Goal: Information Seeking & Learning: Learn about a topic

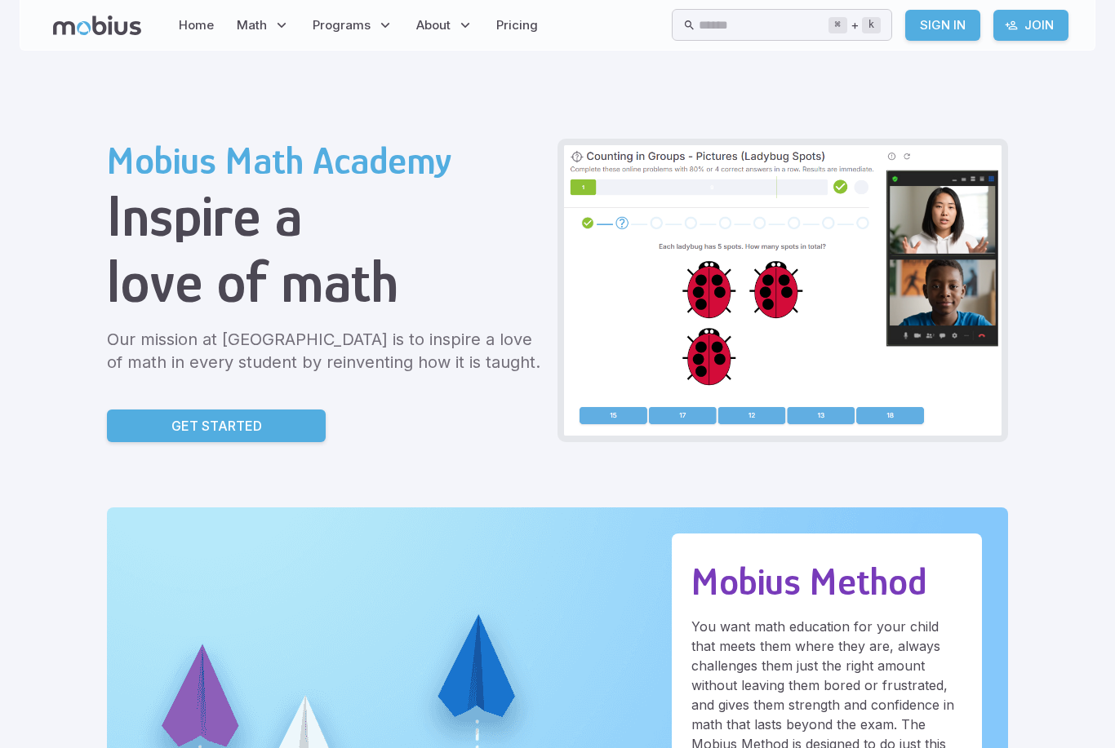
click at [107, 404] on div "Mobius Math Academy Inspire a love of math Our mission at [GEOGRAPHIC_DATA] is …" at bounding box center [325, 291] width 437 height 304
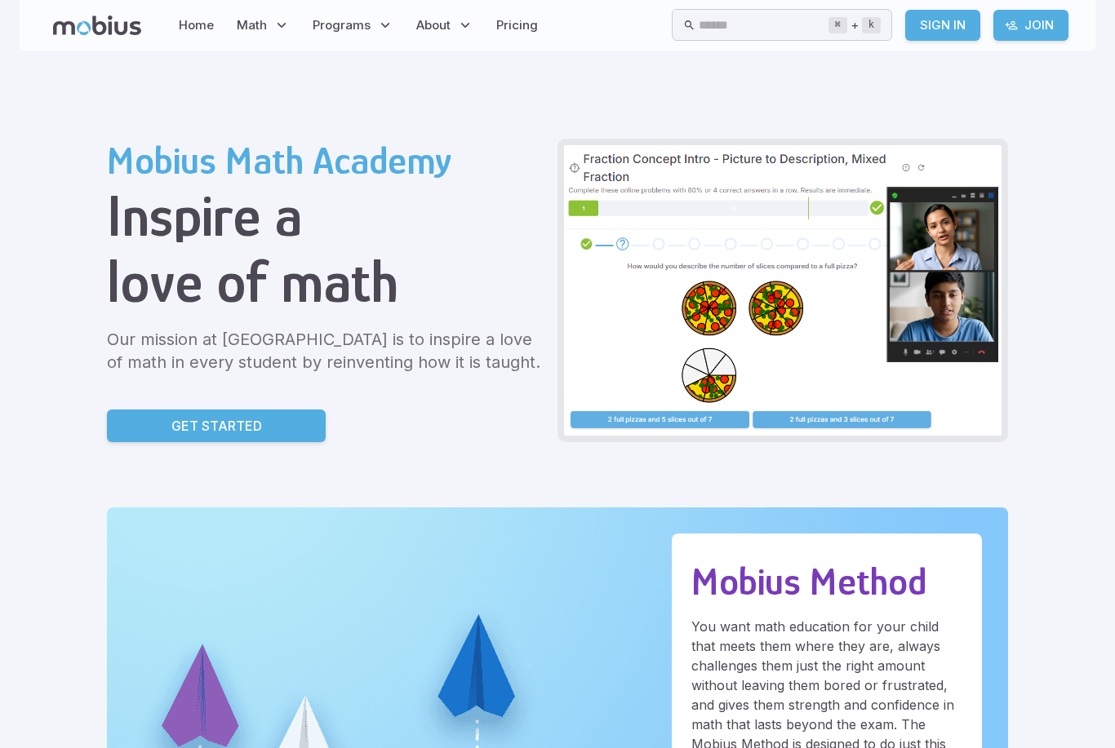
click at [171, 429] on p "Get Started" at bounding box center [216, 426] width 91 height 20
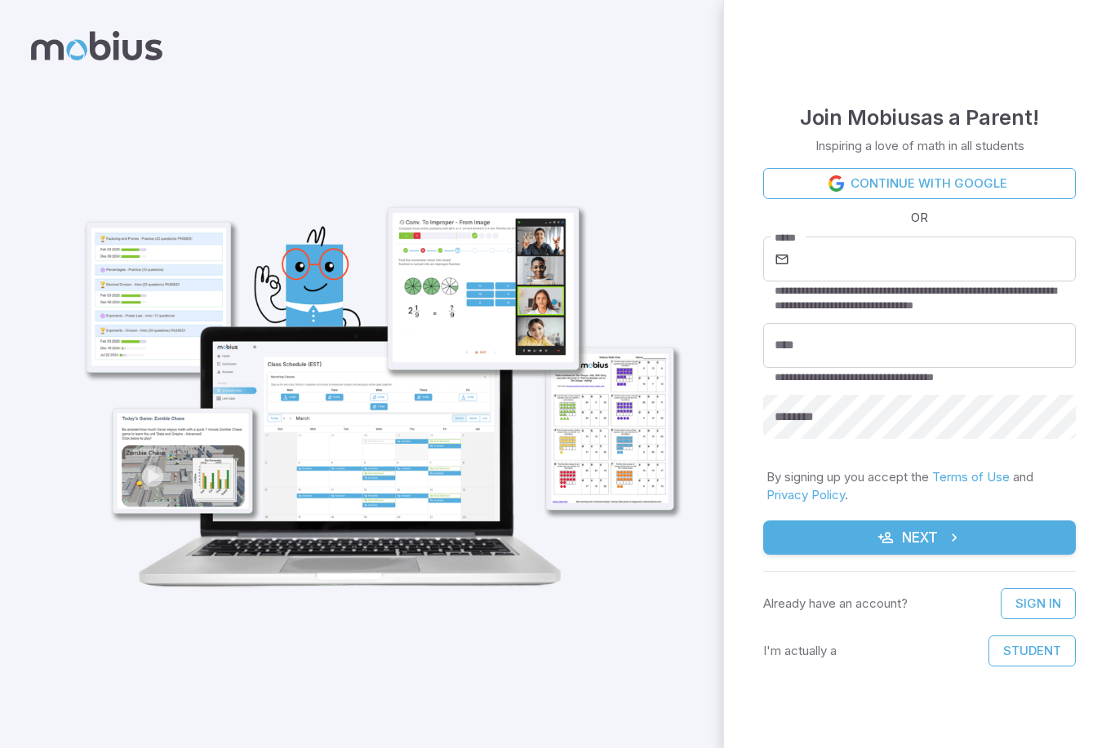
click at [940, 266] on input "*****" at bounding box center [933, 260] width 283 height 46
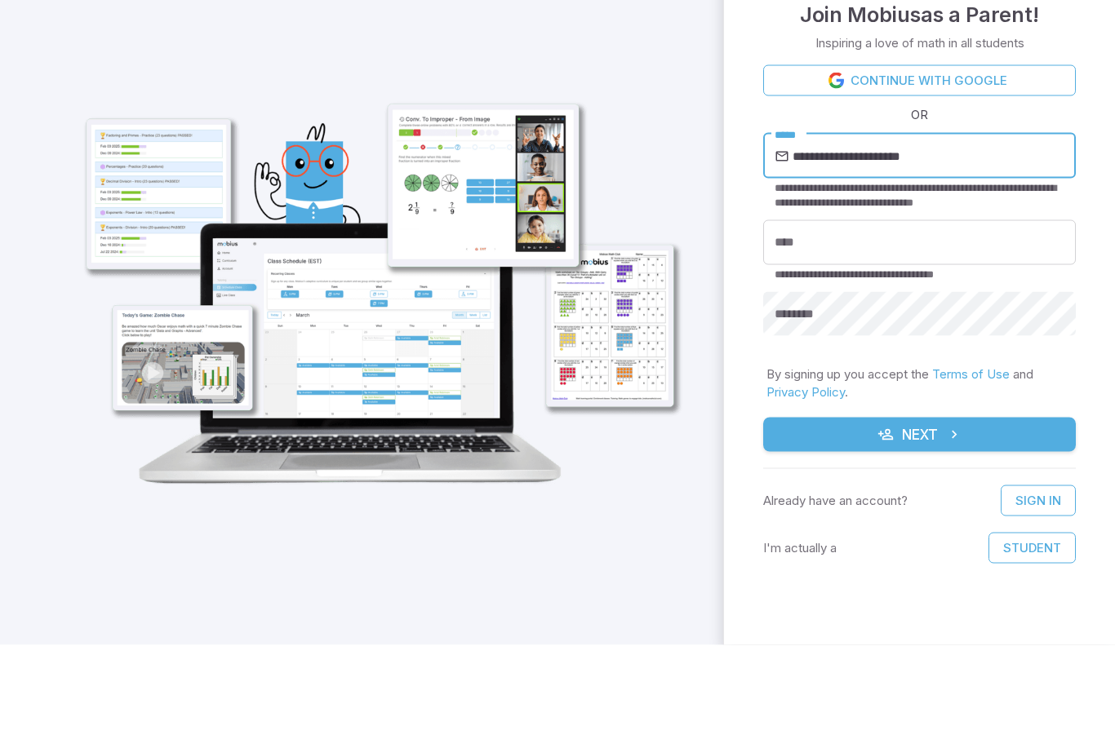
type input "**********"
click at [908, 323] on input "****" at bounding box center [919, 345] width 313 height 45
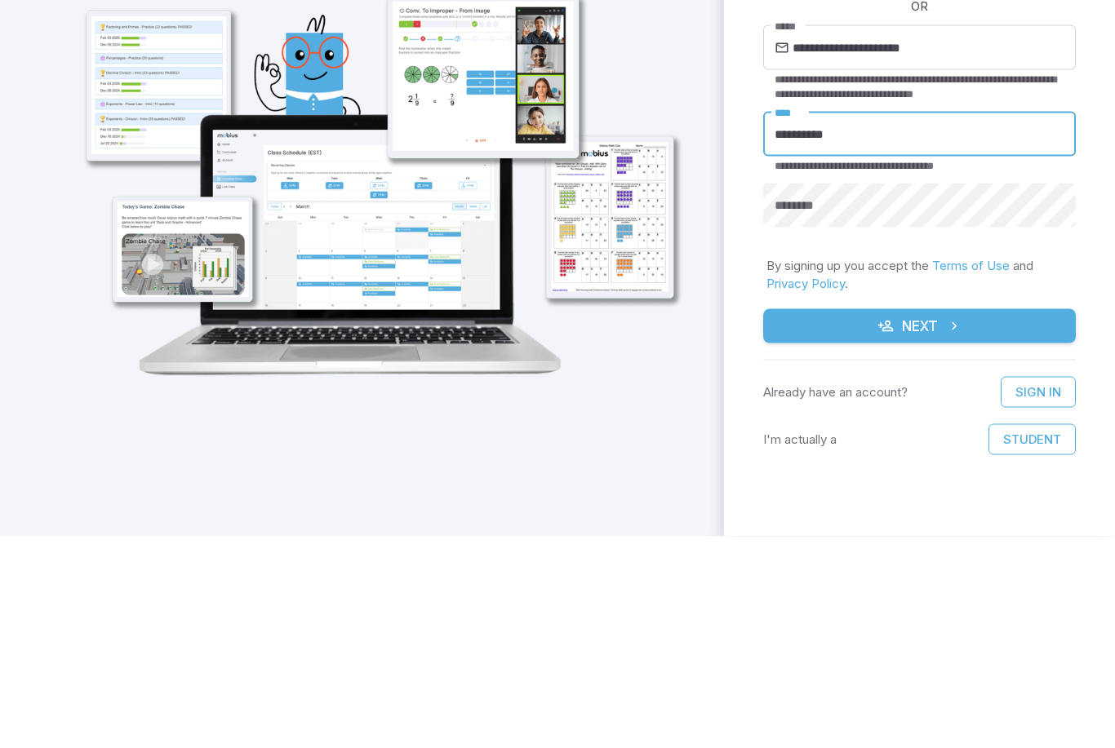
type input "**********"
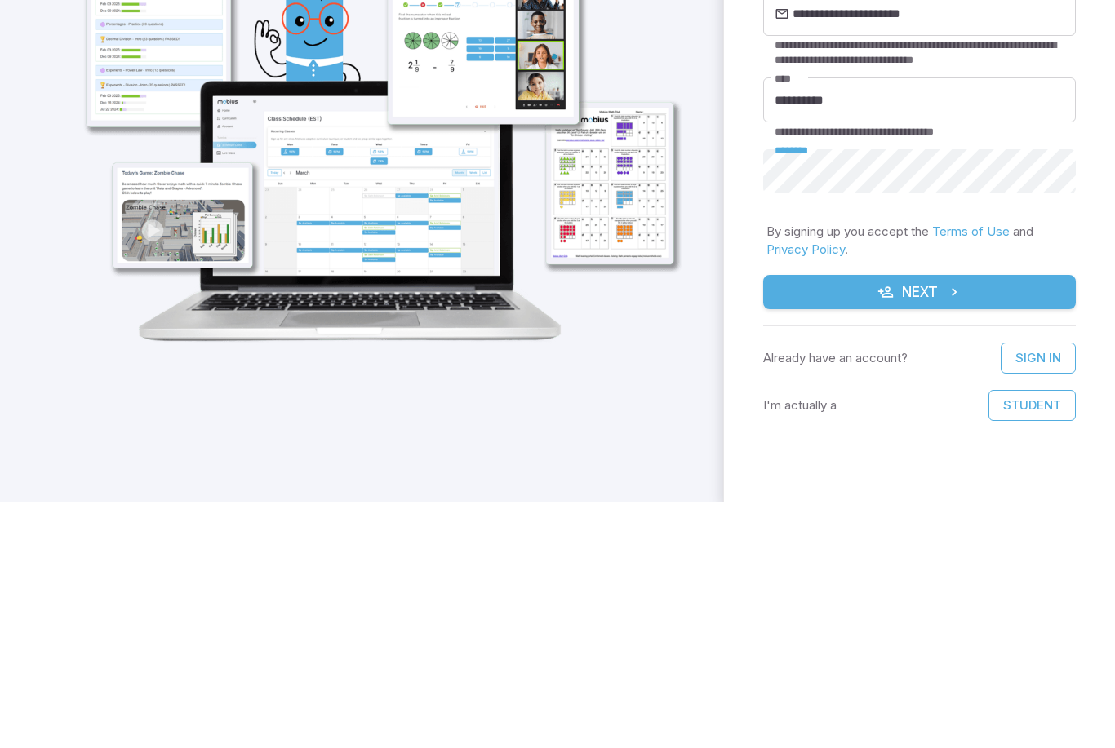
click at [949, 530] on icon "submit" at bounding box center [954, 538] width 16 height 16
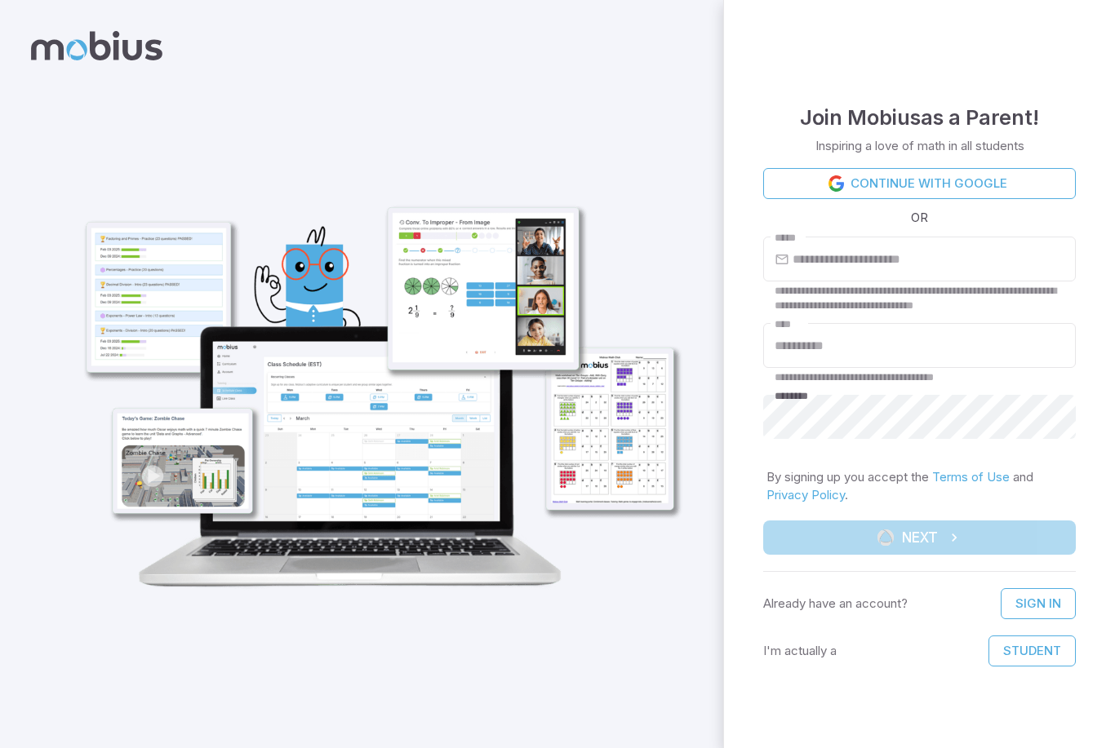
click at [1042, 655] on button "Student" at bounding box center [1031, 651] width 87 height 31
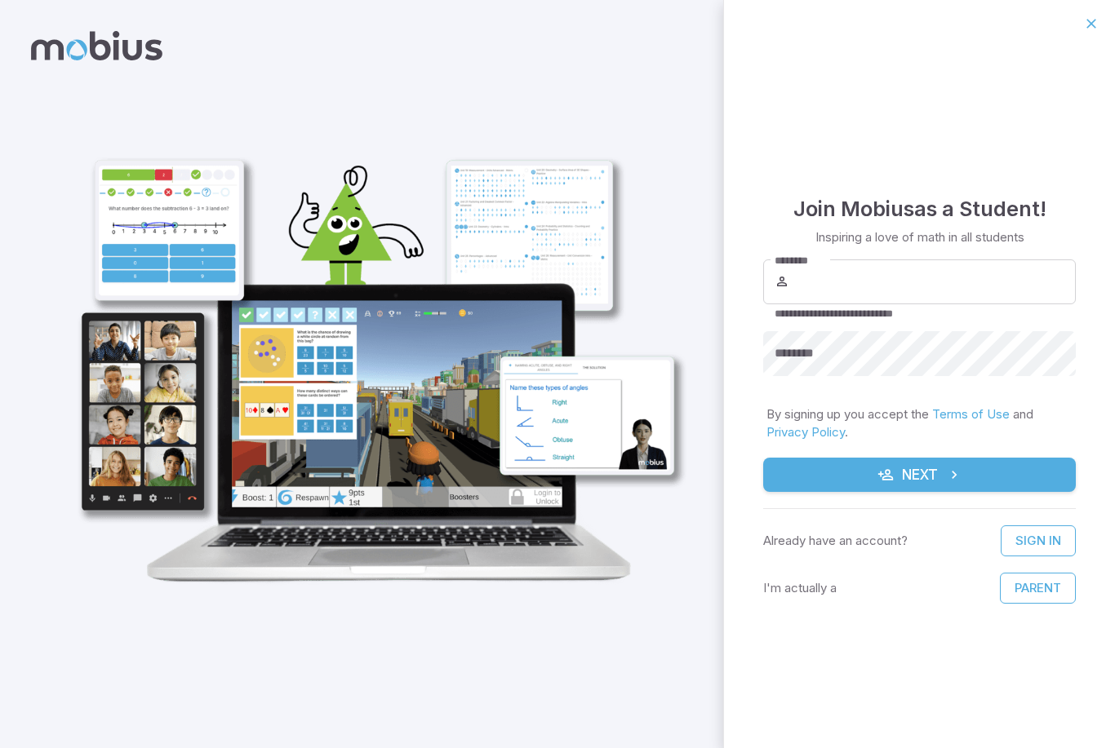
click at [1038, 583] on button "Parent" at bounding box center [1038, 588] width 76 height 31
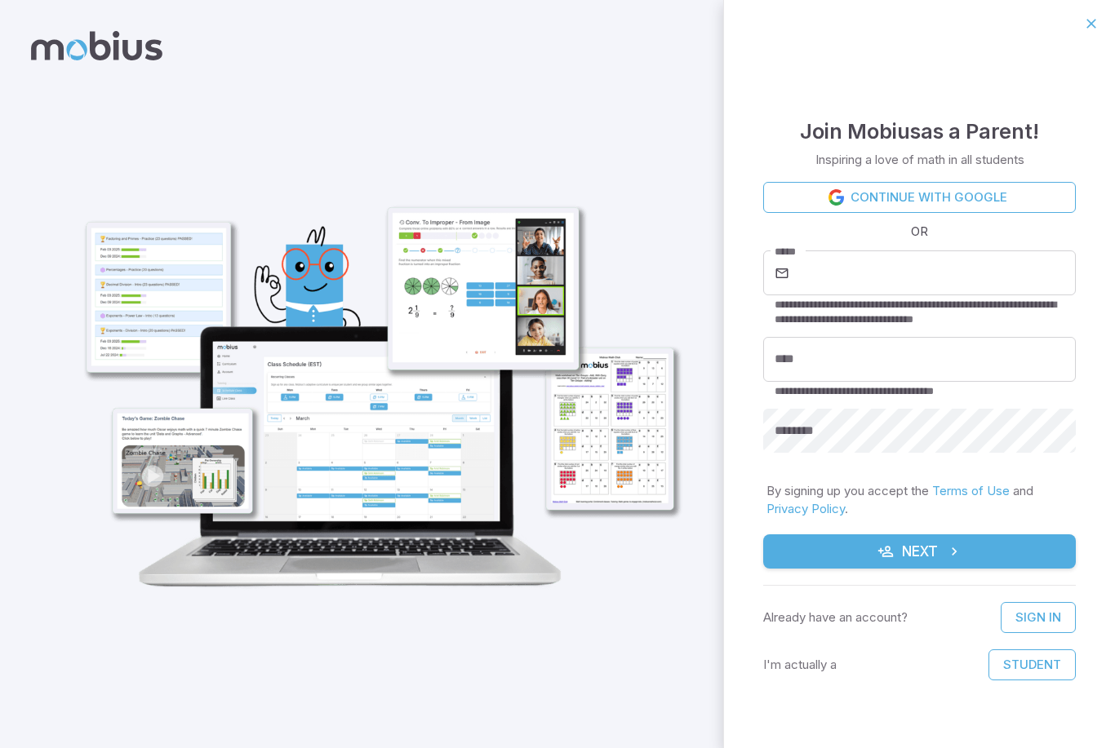
click at [1031, 671] on button "Student" at bounding box center [1031, 665] width 87 height 31
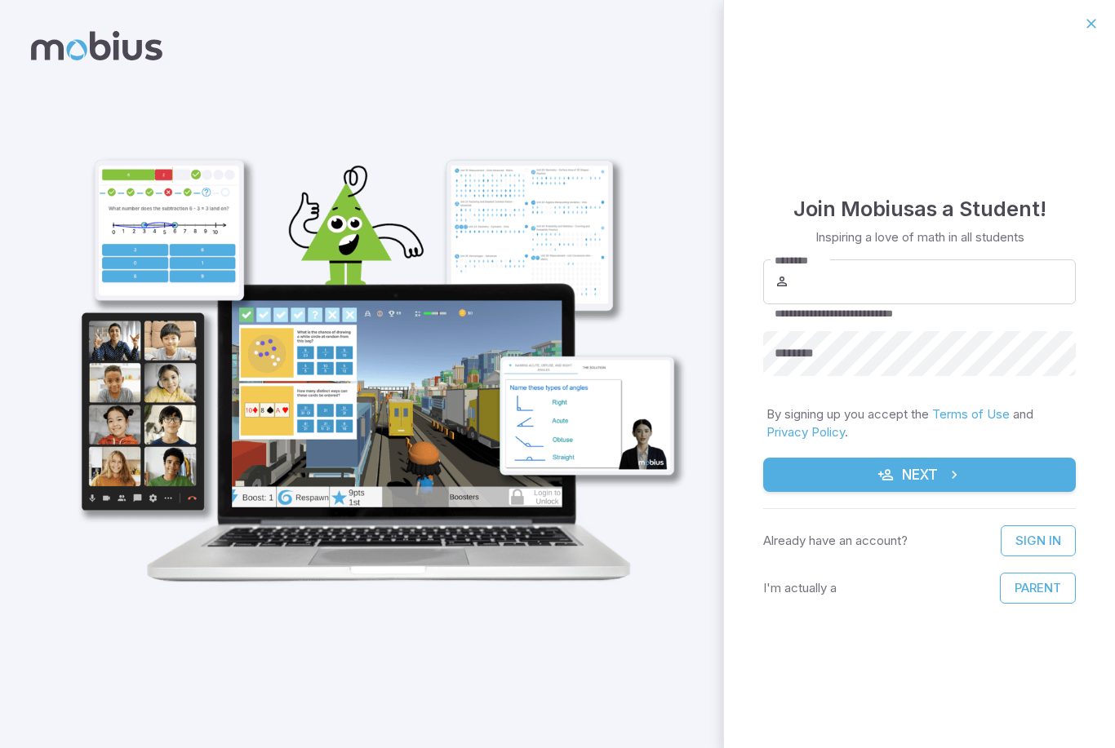
click at [1051, 584] on button "Parent" at bounding box center [1038, 588] width 76 height 31
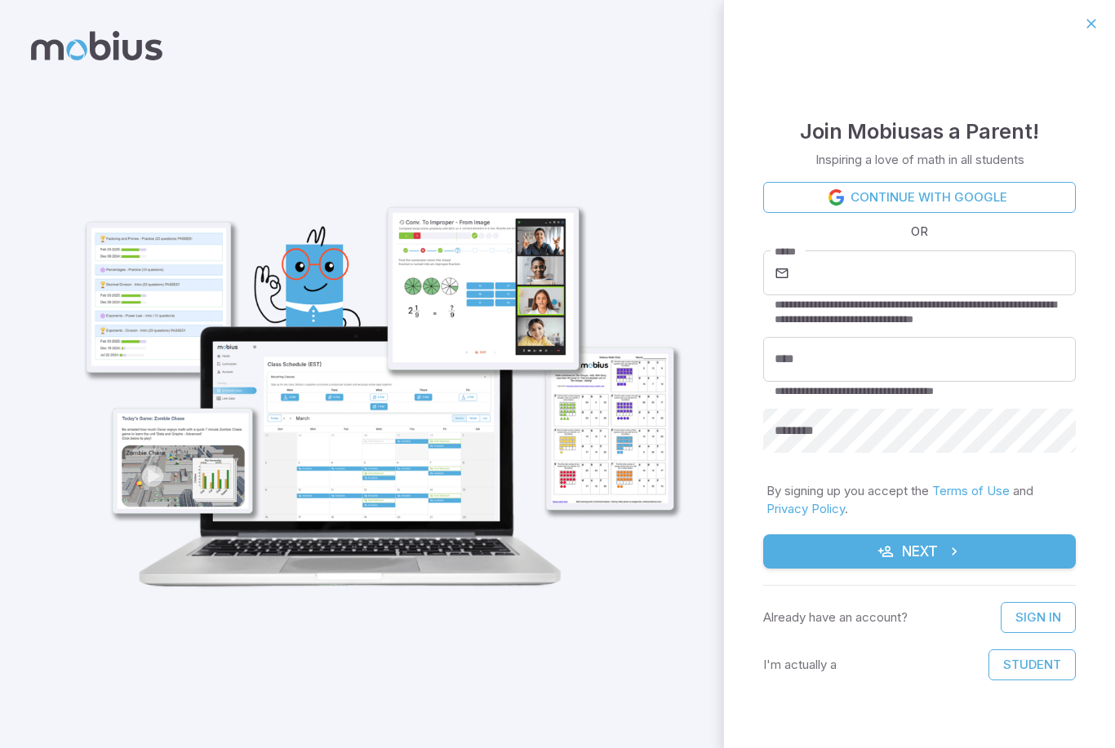
click at [957, 551] on icon "submit" at bounding box center [954, 551] width 16 height 16
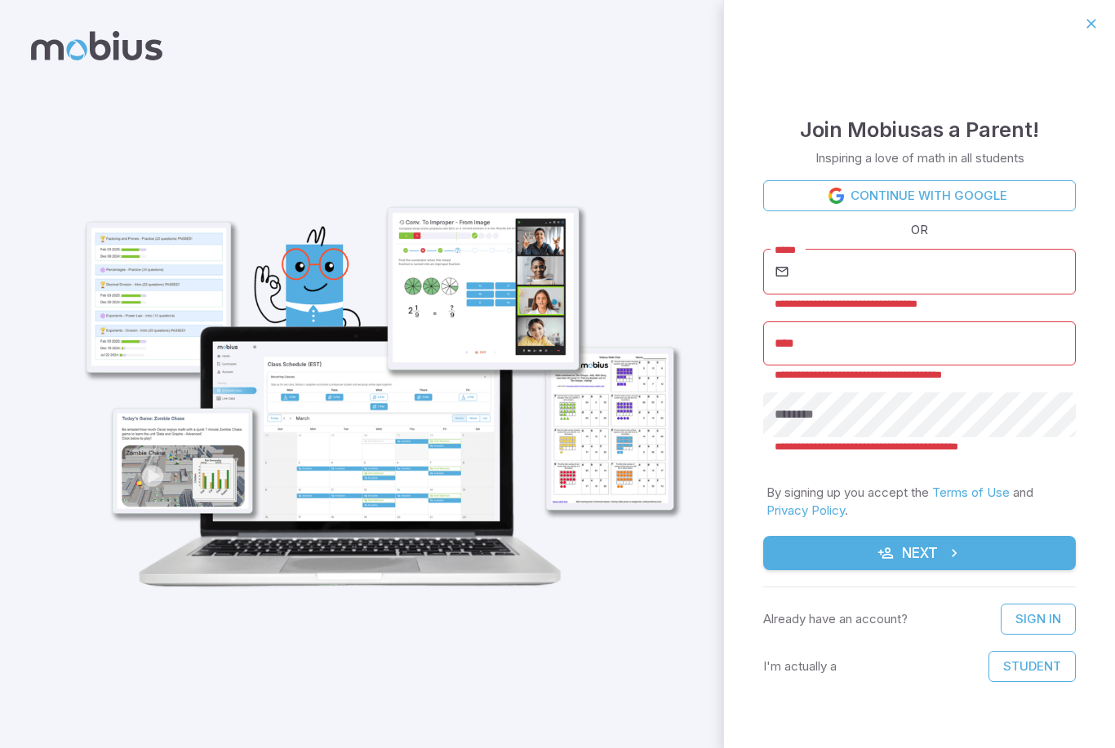
click at [919, 271] on input "*****" at bounding box center [933, 272] width 283 height 46
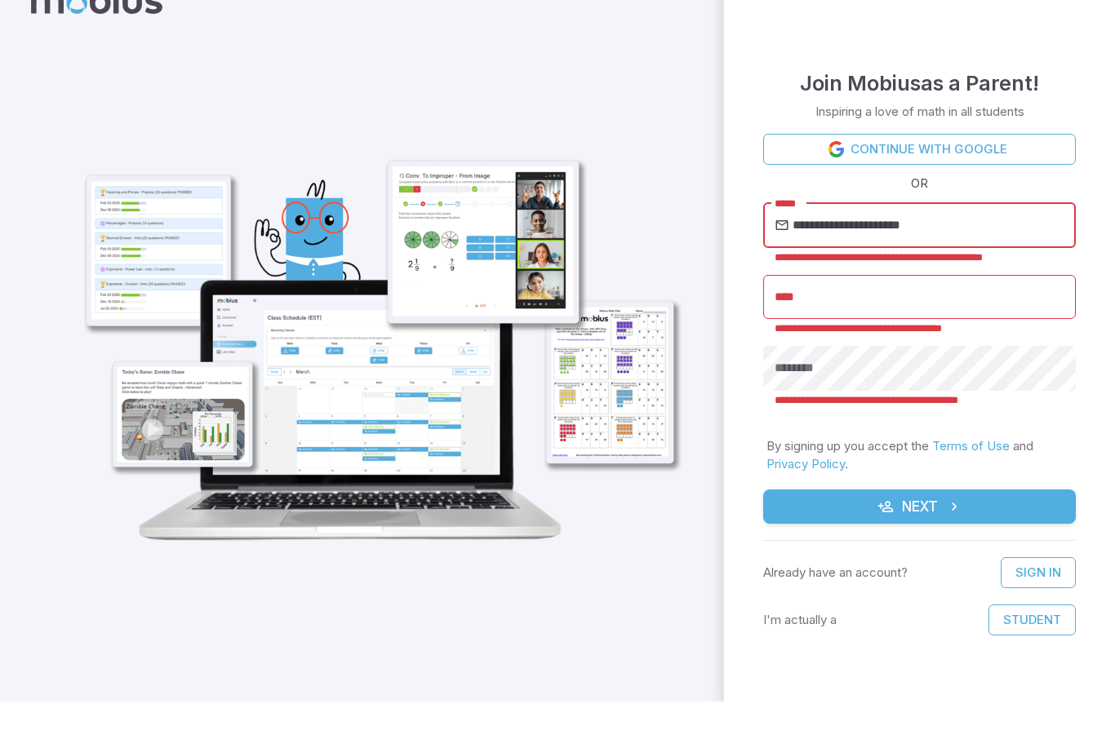
type input "**********"
click at [907, 322] on input "****" at bounding box center [919, 344] width 313 height 45
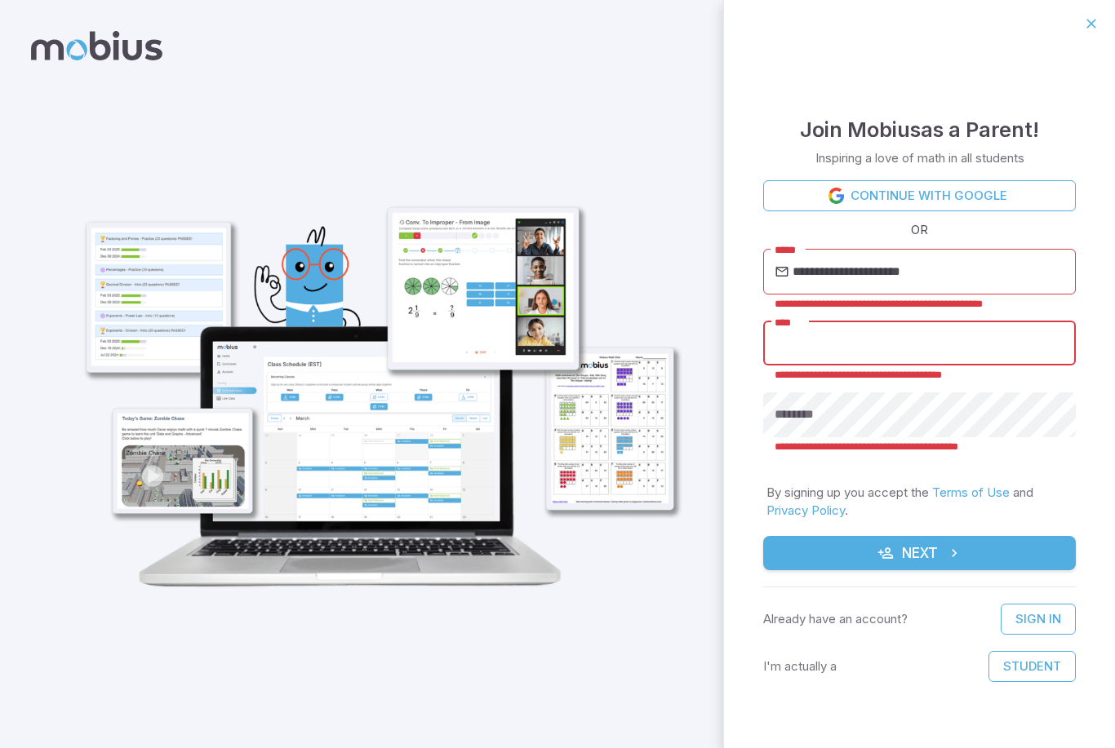
click at [1097, 18] on icon "button" at bounding box center [1091, 24] width 16 height 16
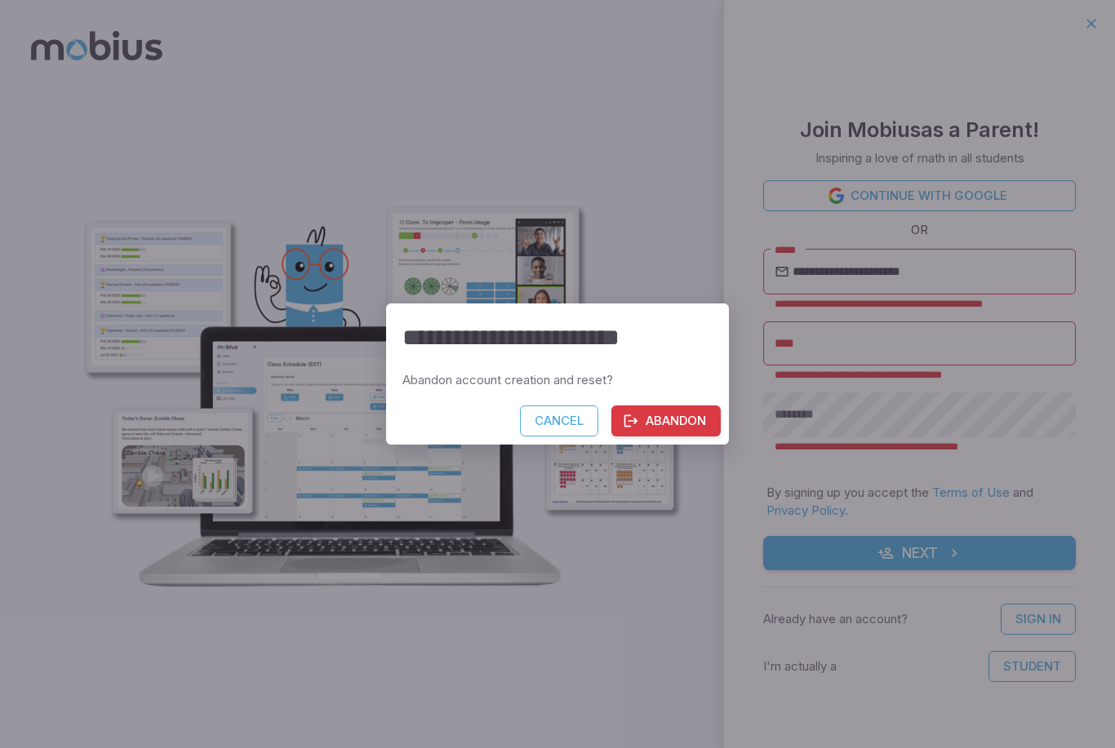
click at [556, 415] on button "Cancel" at bounding box center [559, 421] width 78 height 31
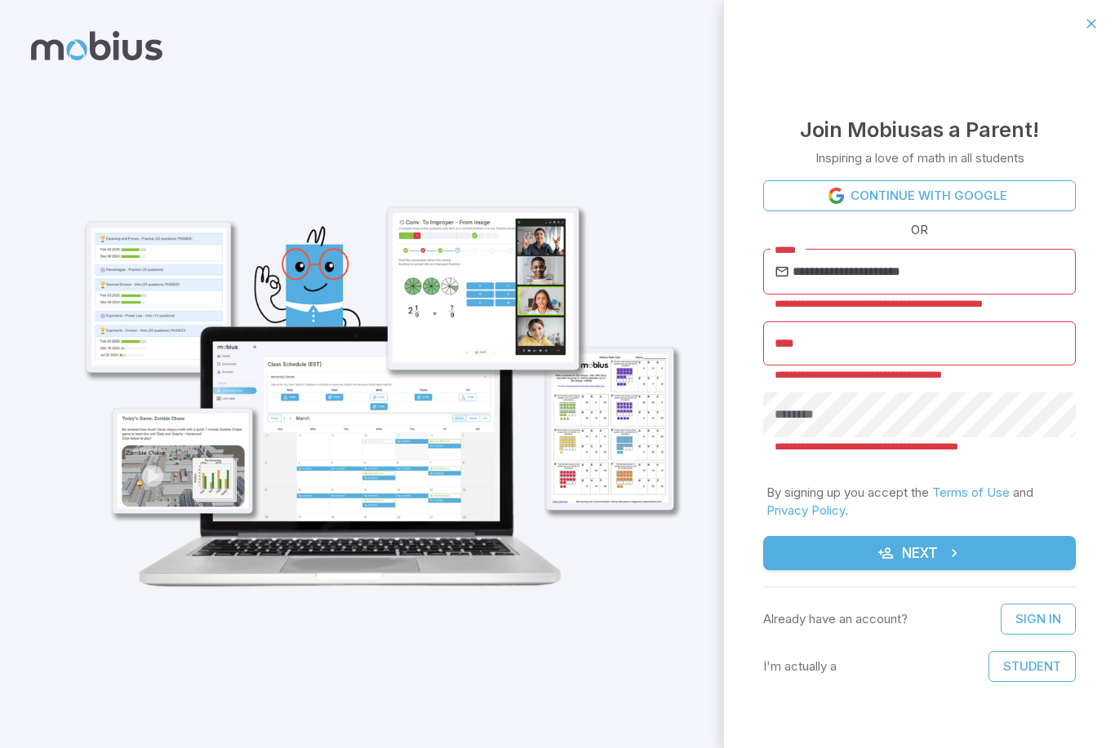
click at [1040, 618] on link "Sign In" at bounding box center [1037, 619] width 75 height 31
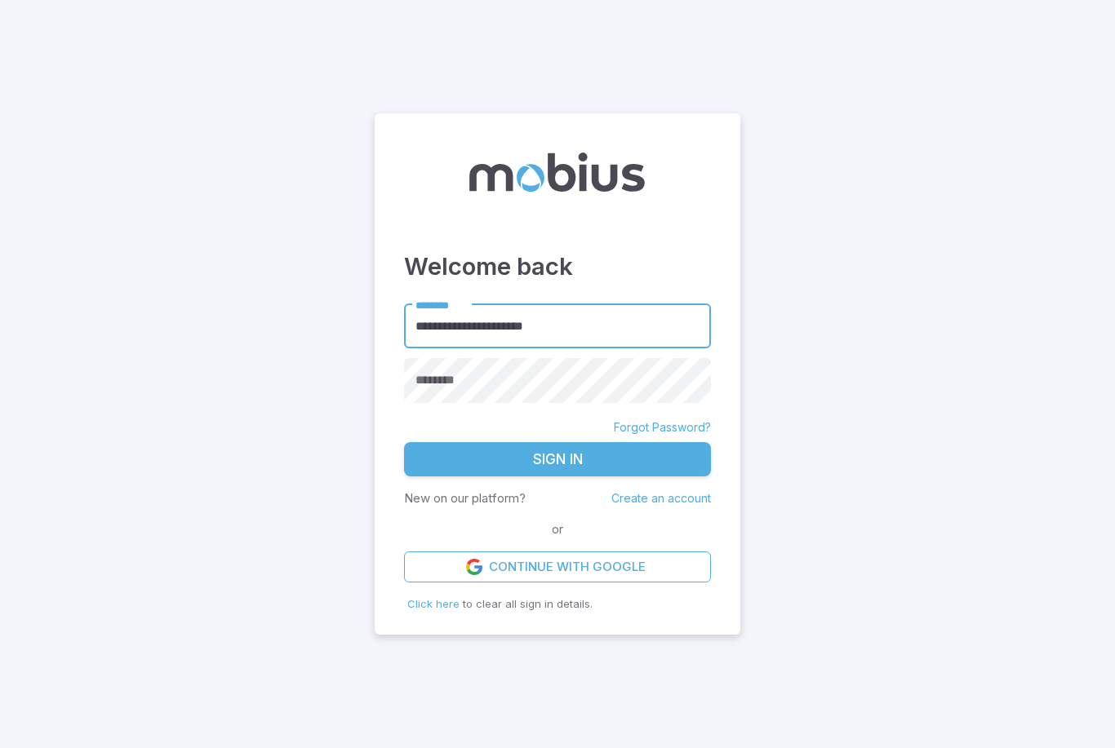
click at [461, 400] on div "********" at bounding box center [557, 380] width 307 height 45
click at [557, 477] on button "Sign In" at bounding box center [557, 459] width 307 height 34
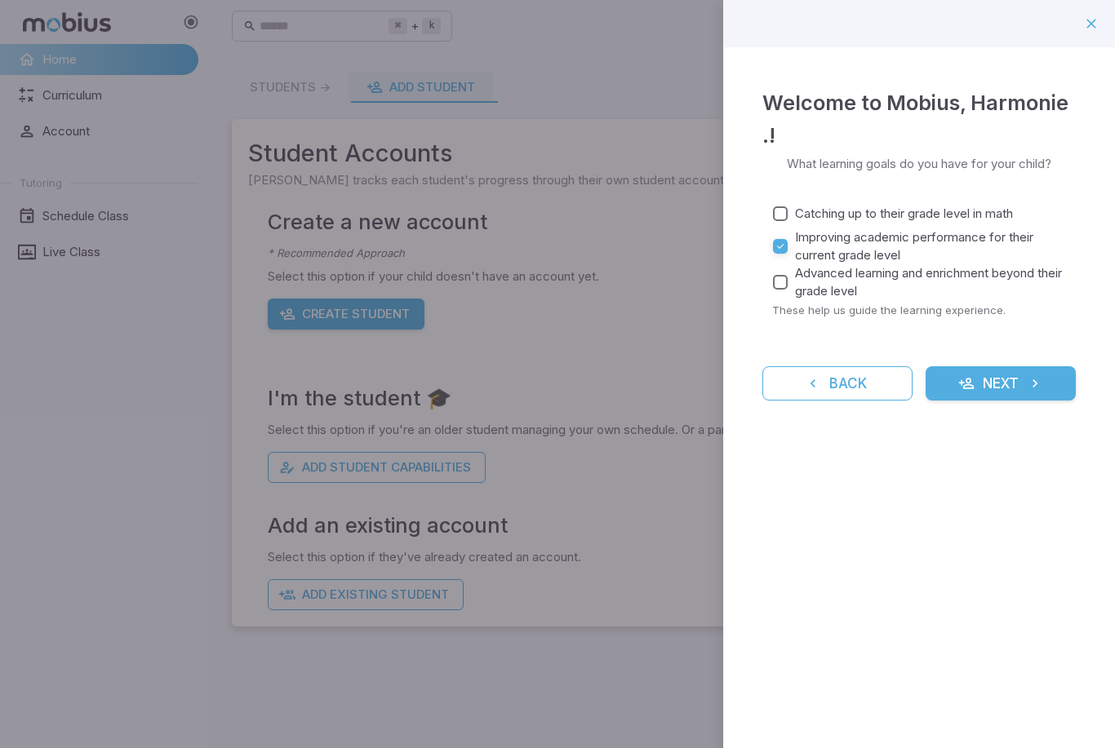
click at [1002, 379] on button "Next" at bounding box center [1000, 383] width 150 height 34
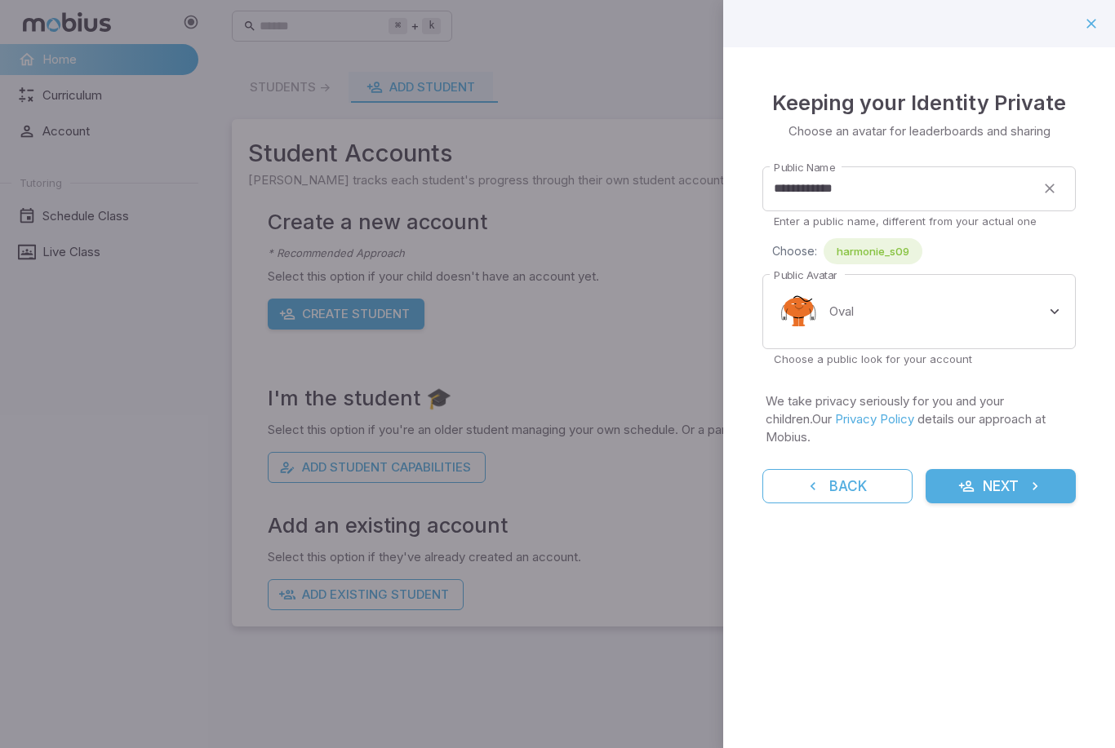
click at [965, 183] on input "**********" at bounding box center [898, 188] width 273 height 45
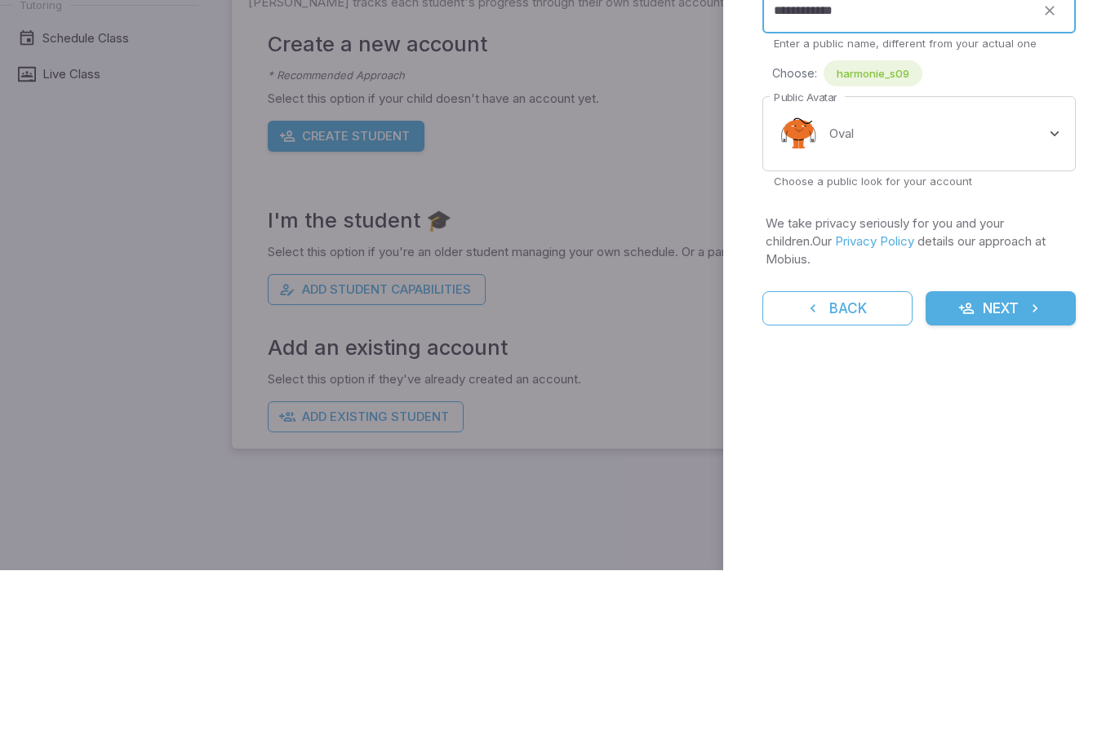
click at [1040, 144] on body "**********" at bounding box center [557, 374] width 1115 height 748
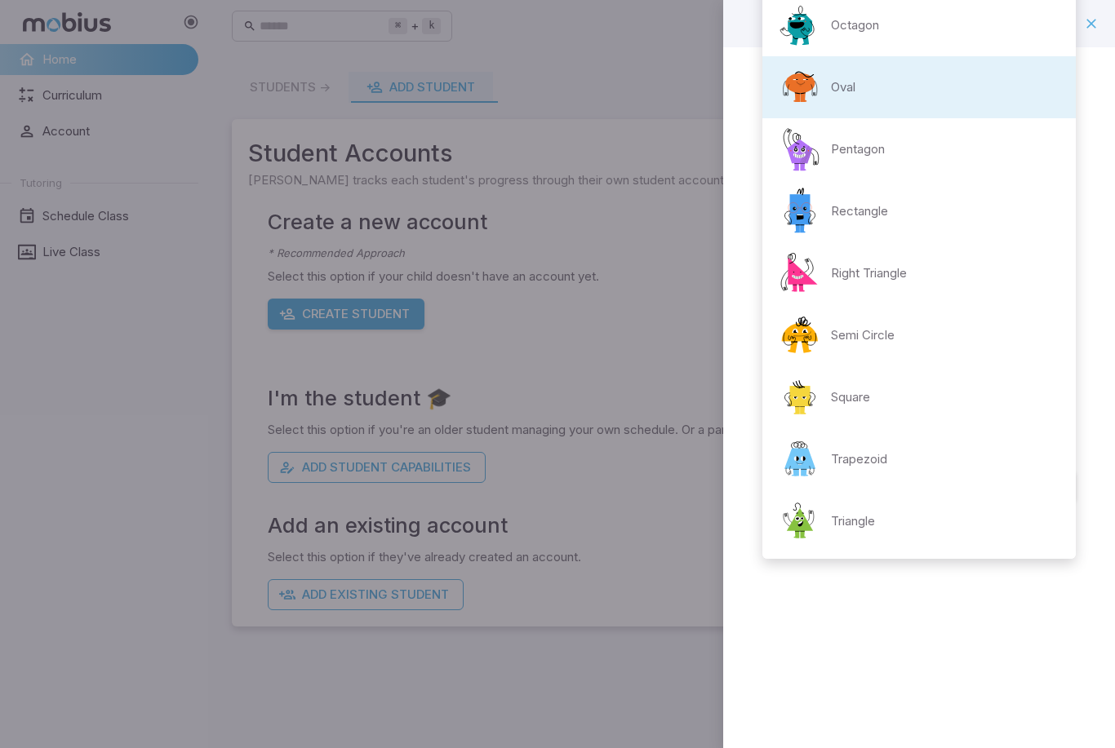
scroll to position [87, 0]
click at [877, 468] on p "Trapezoid" at bounding box center [859, 459] width 56 height 18
type input "**********"
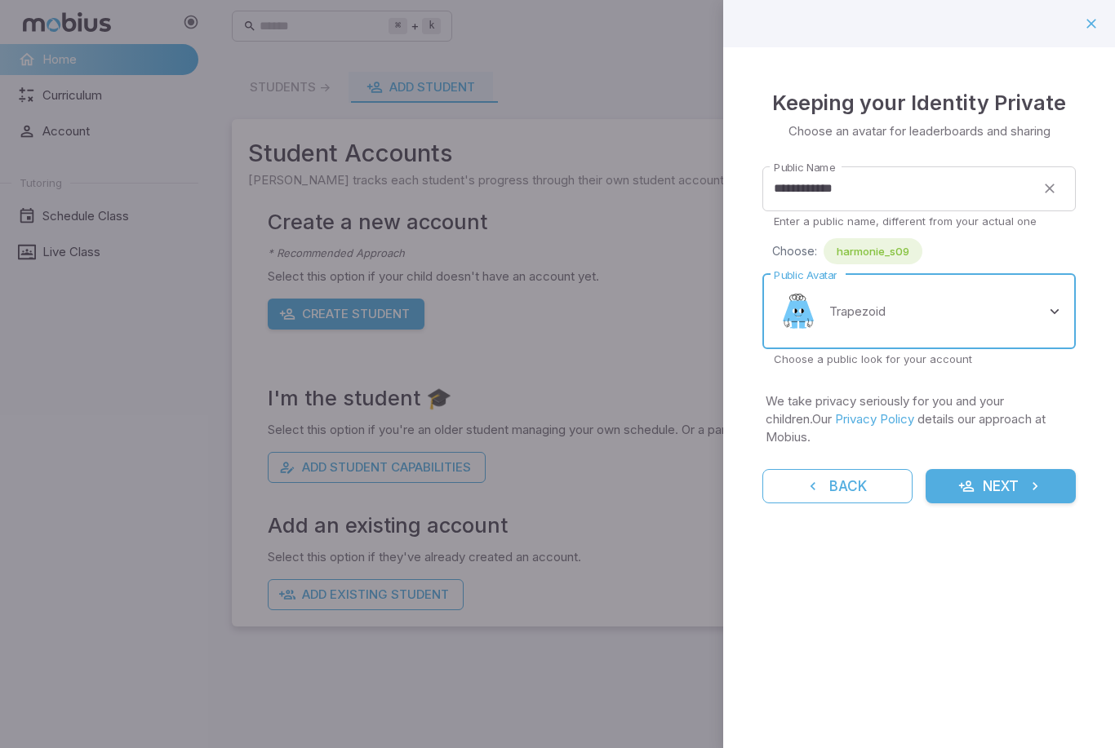
click at [987, 471] on button "Next" at bounding box center [1000, 486] width 150 height 34
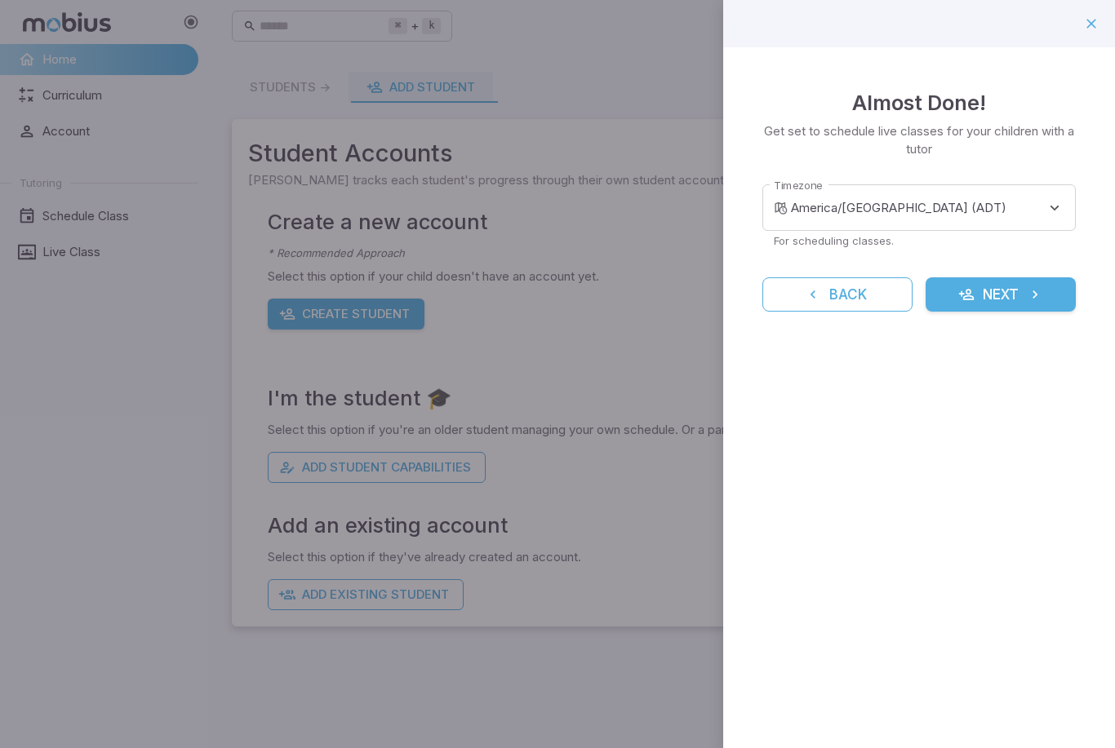
click at [1049, 205] on body "**********" at bounding box center [557, 374] width 1115 height 748
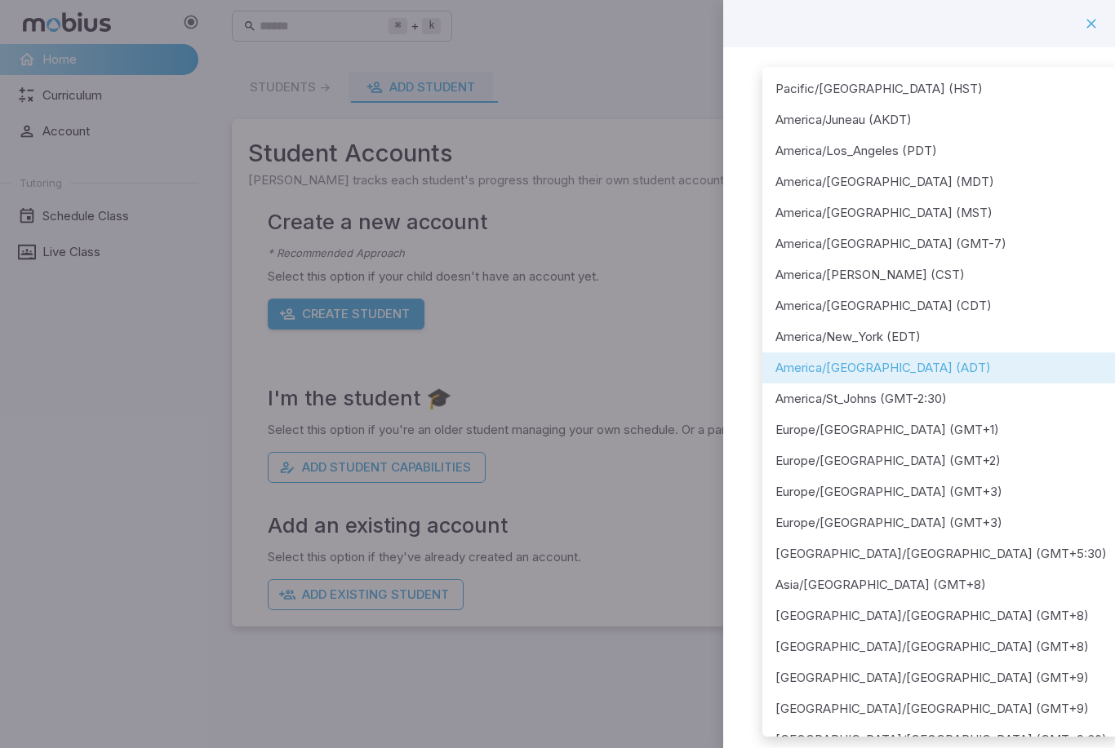
click at [654, 683] on div at bounding box center [557, 374] width 1115 height 748
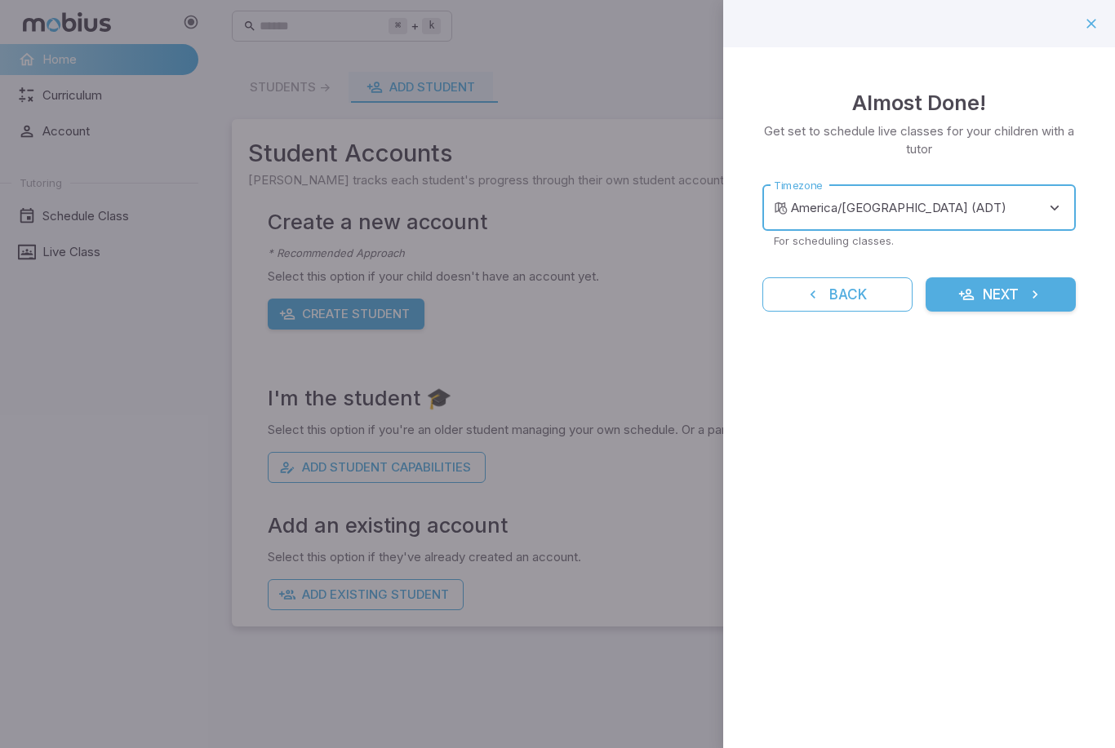
click at [1011, 296] on button "Next" at bounding box center [1000, 294] width 150 height 34
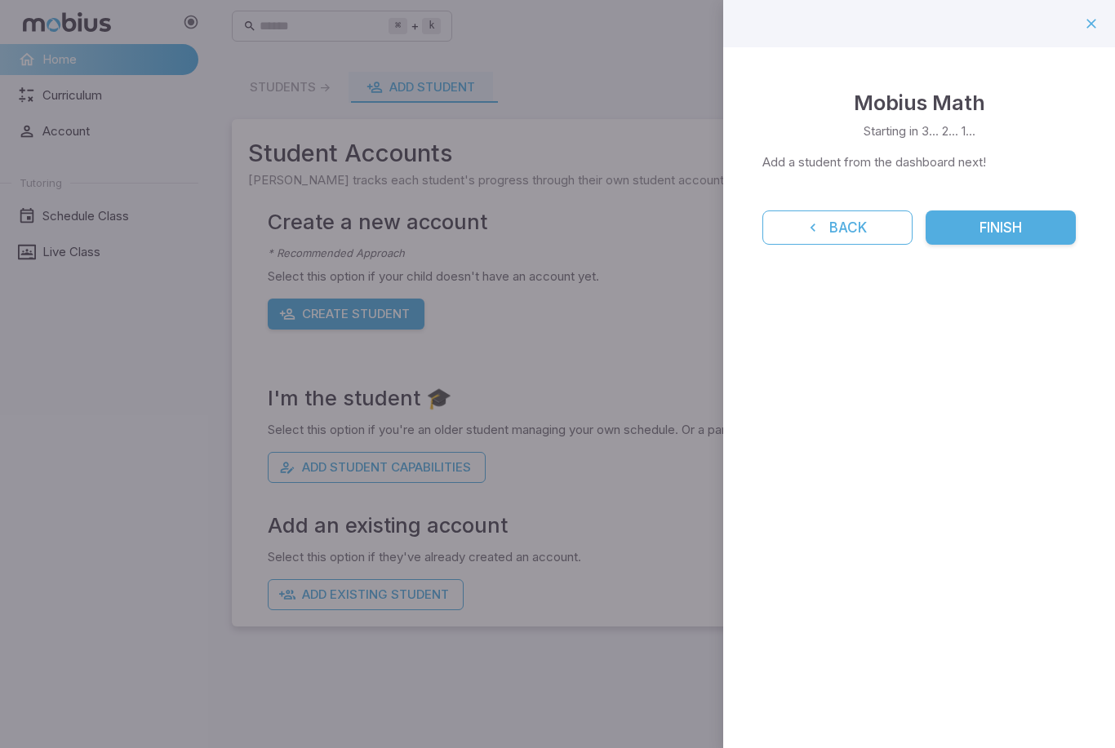
click at [1032, 222] on button "Finish" at bounding box center [1000, 228] width 150 height 34
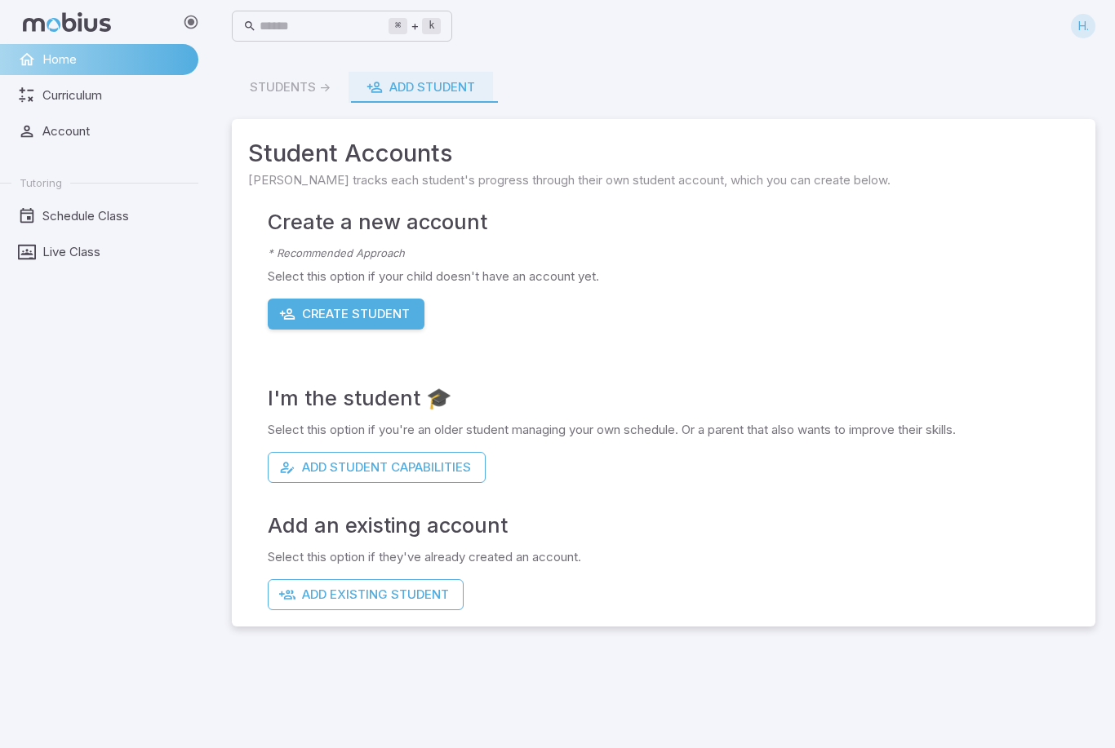
click at [109, 86] on link "Curriculum" at bounding box center [99, 95] width 198 height 31
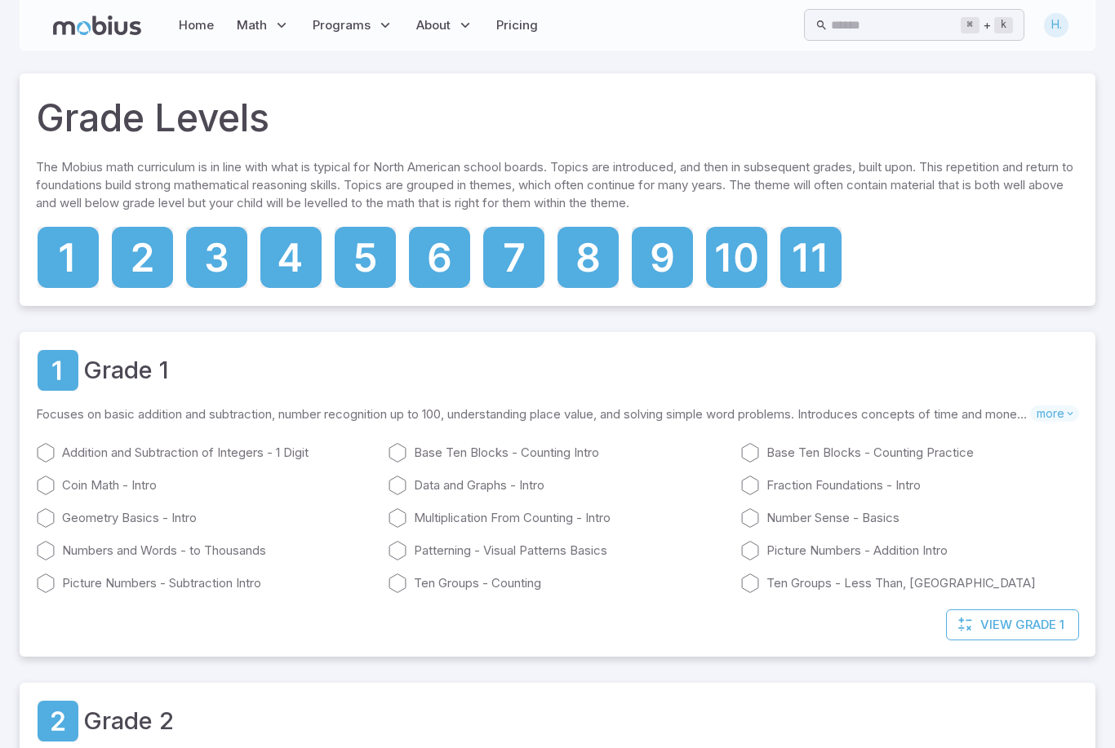
click at [814, 246] on icon at bounding box center [808, 257] width 31 height 29
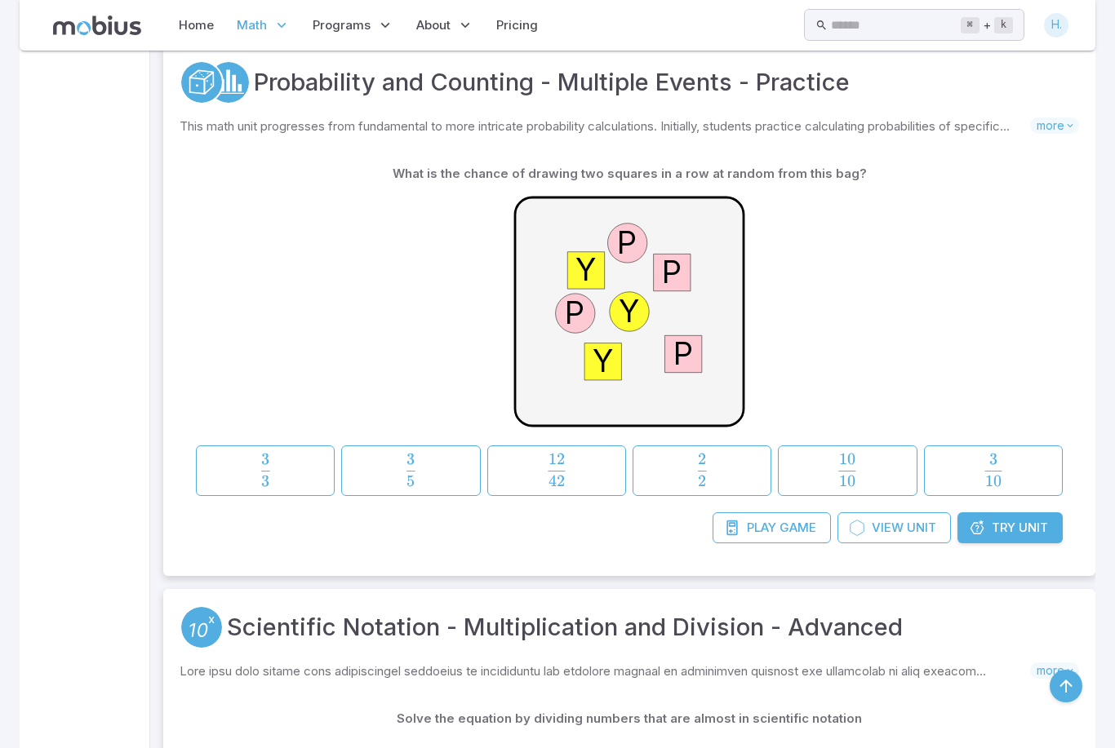
scroll to position [7446, 0]
click at [865, 30] on input "text" at bounding box center [895, 25] width 129 height 32
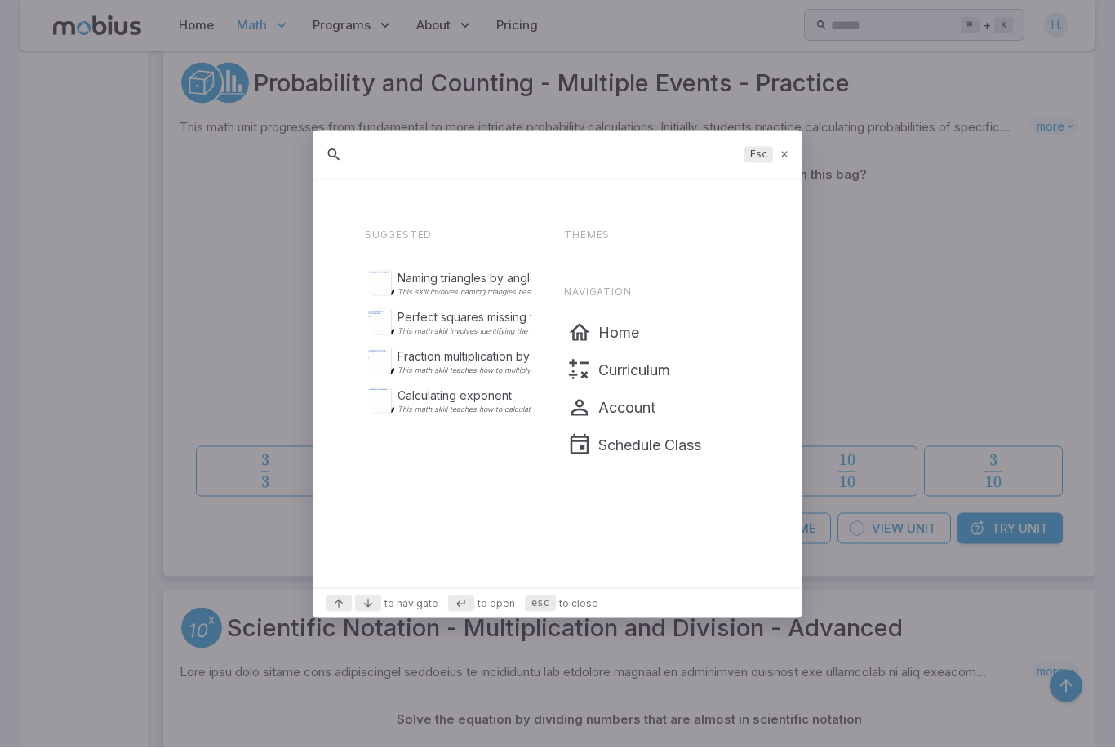
click at [865, 29] on div at bounding box center [557, 374] width 1115 height 748
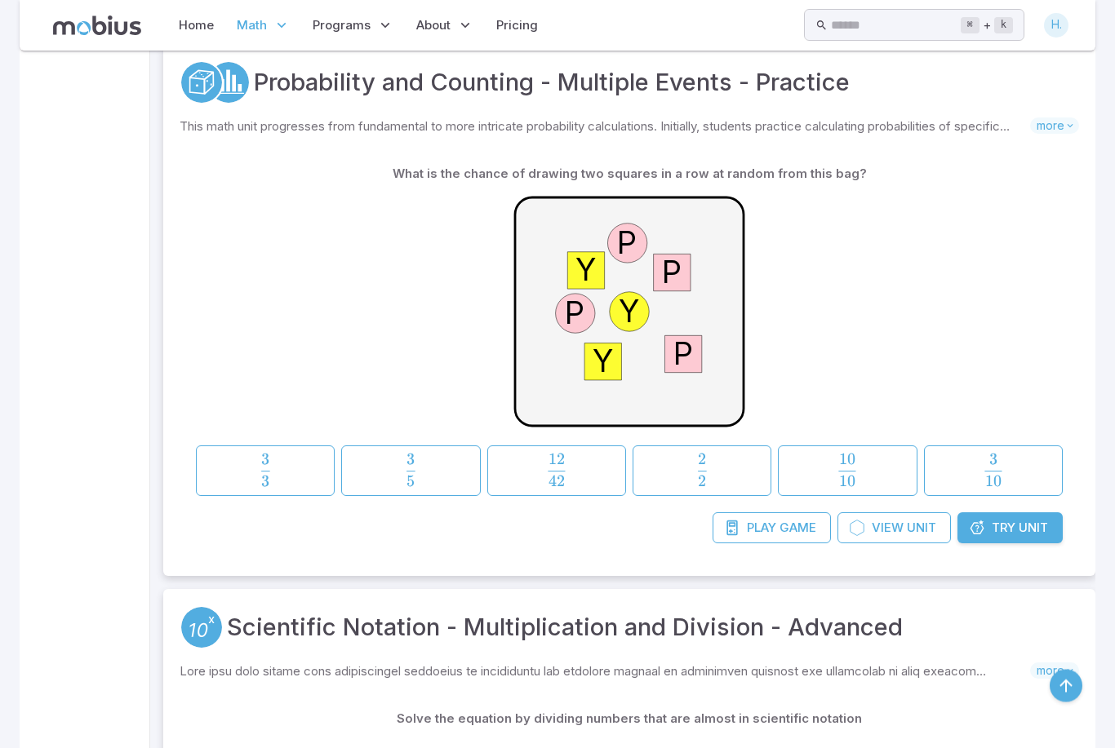
scroll to position [7446, 0]
click at [688, 538] on div "Play Game View Unit Try Unit" at bounding box center [629, 535] width 899 height 47
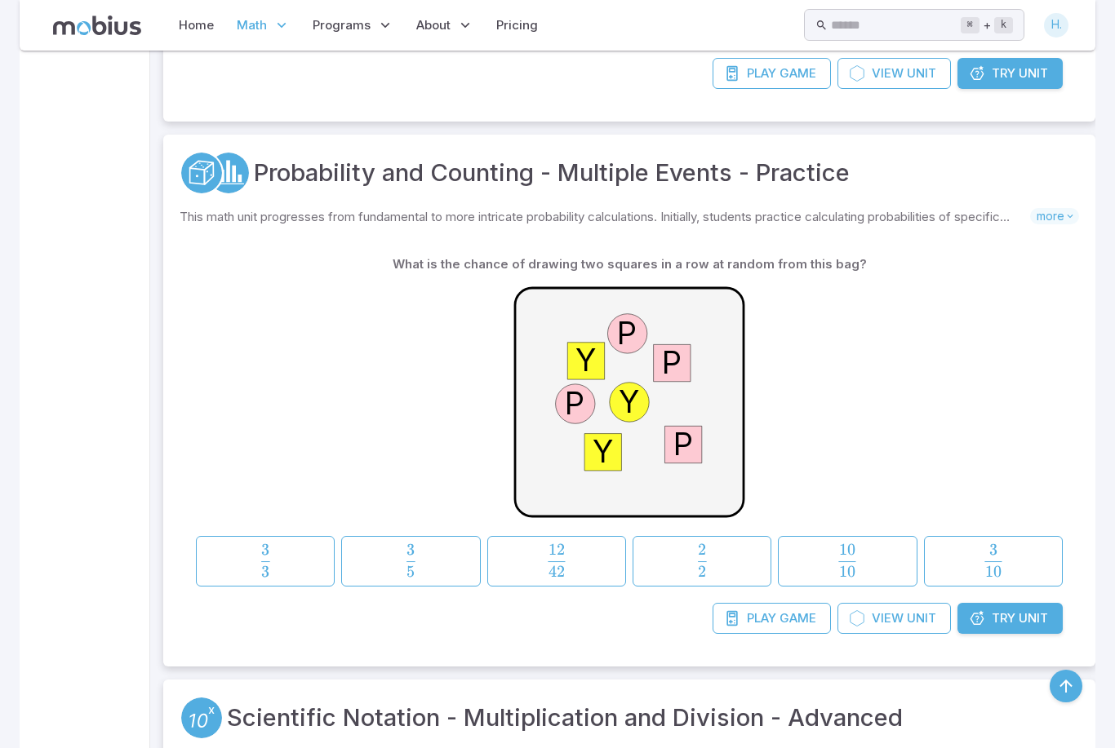
scroll to position [7354, 0]
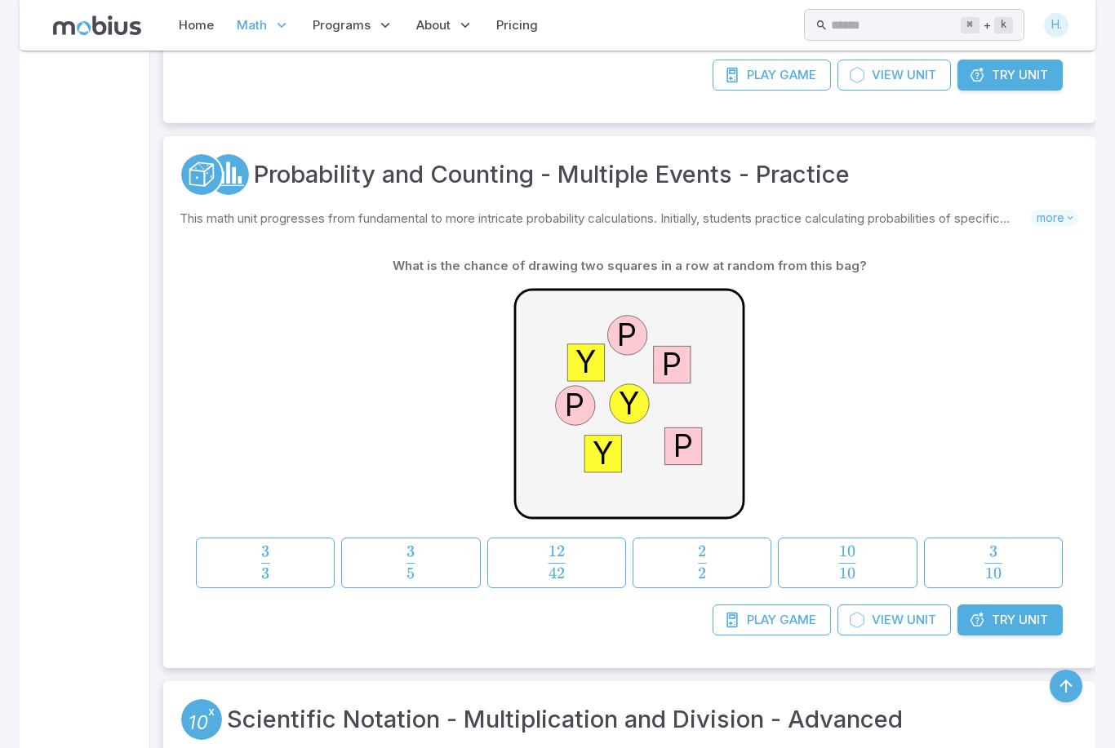
click at [881, 20] on input "text" at bounding box center [895, 25] width 129 height 32
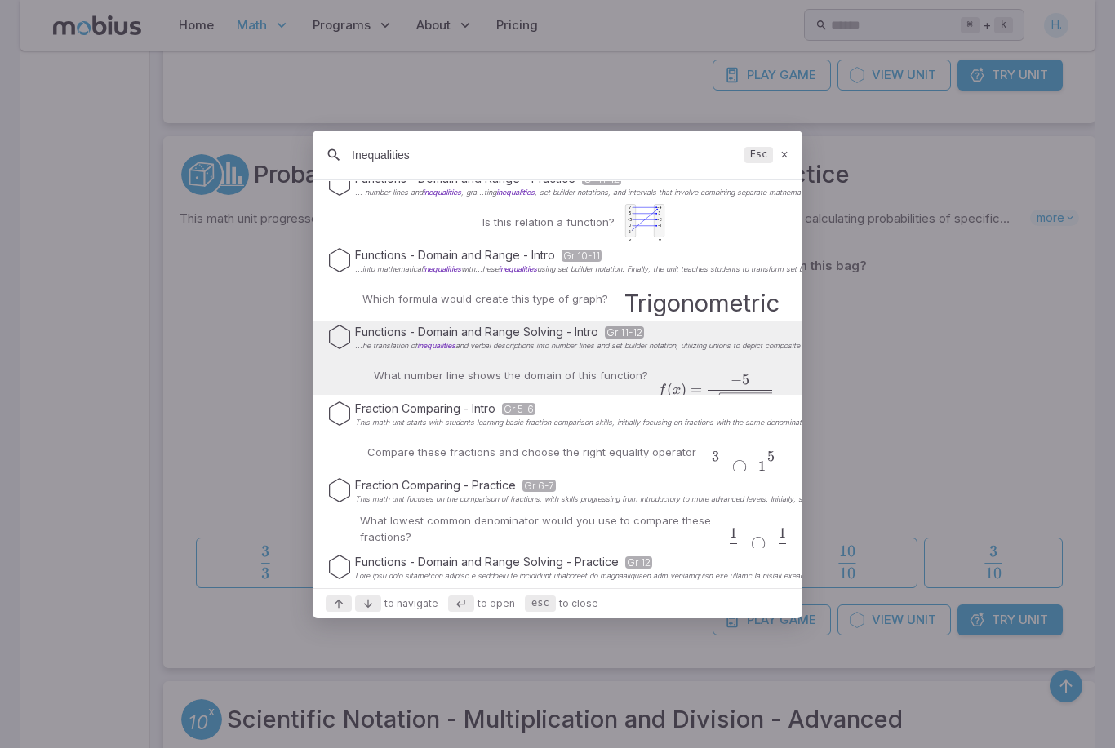
scroll to position [59, 0]
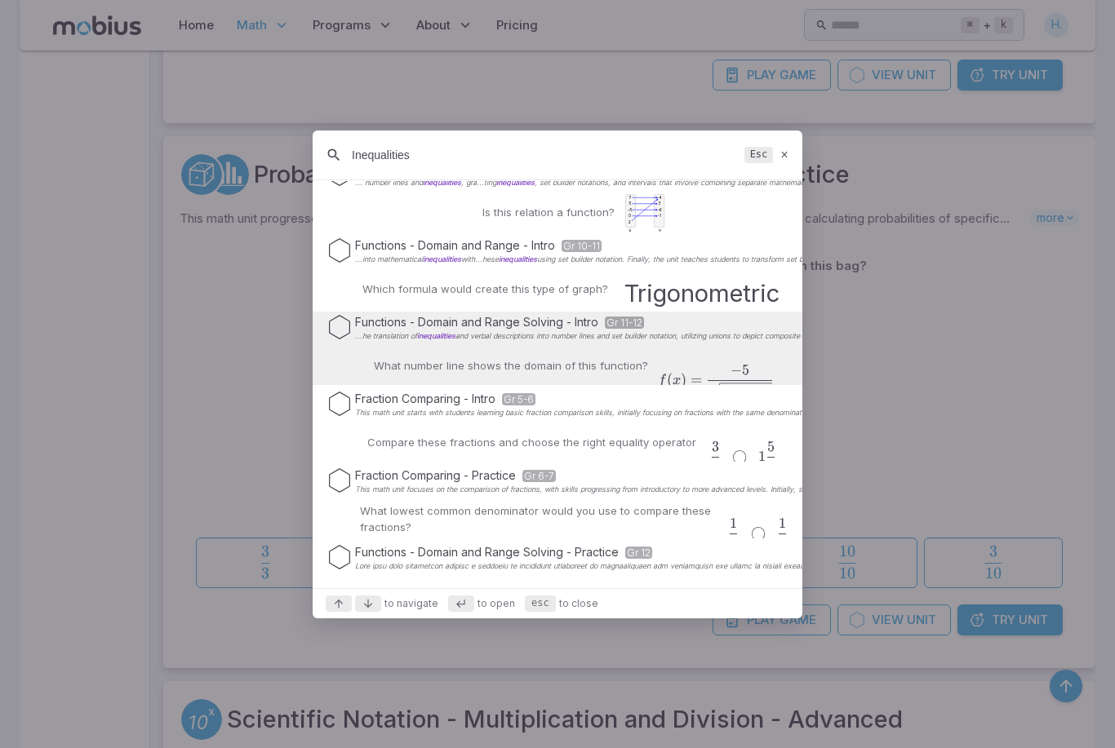
click at [353, 170] on input "Inequalities" at bounding box center [545, 154] width 386 height 29
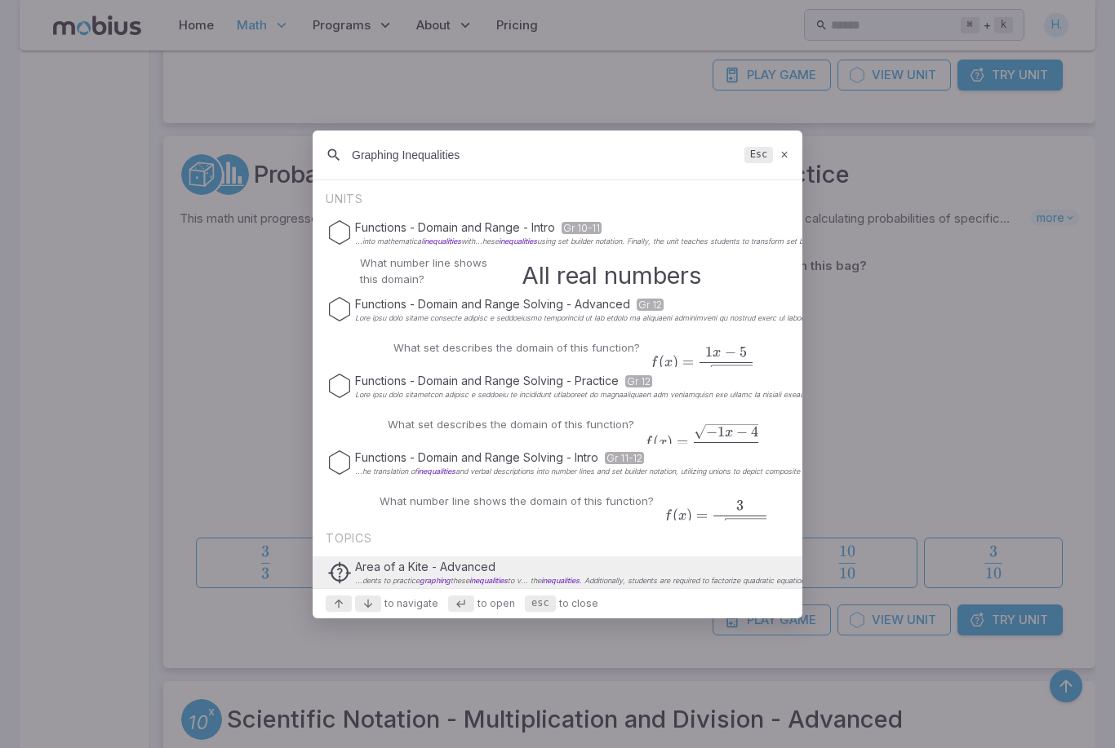
scroll to position [0, 0]
type input "Graphing Inequalities"
click at [459, 277] on div "Functions - Domain and Range - Intro Gr 10-11 ...into mathematical inequalities…" at bounding box center [558, 253] width 490 height 73
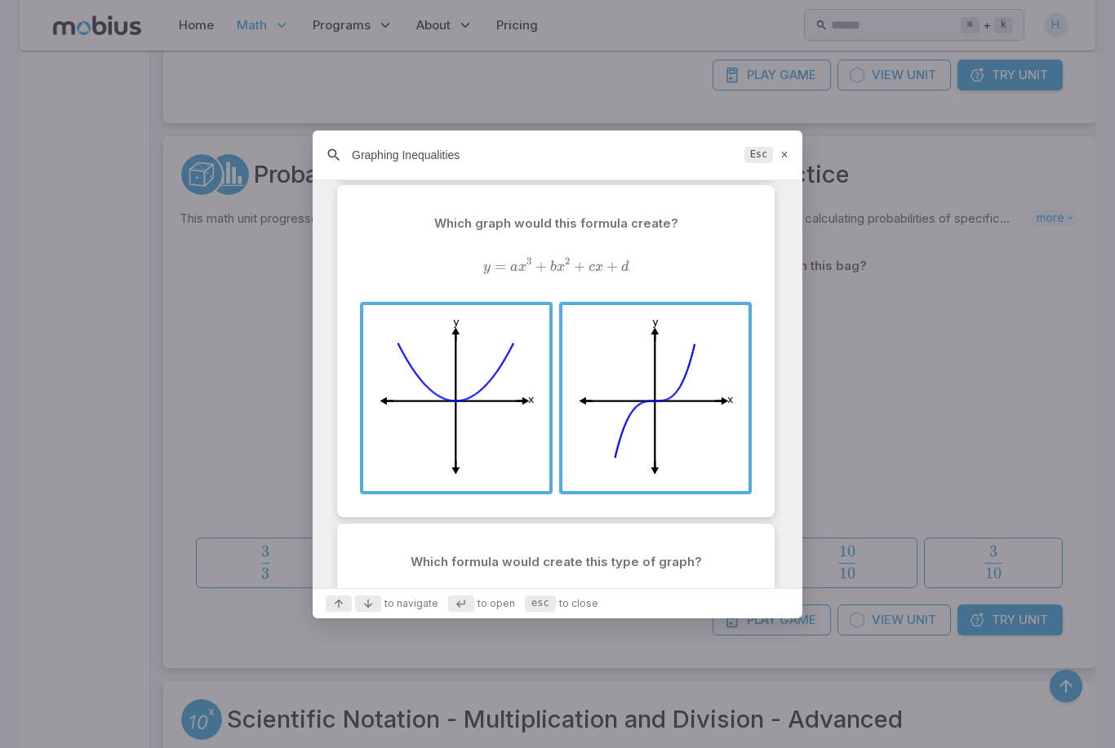
click at [794, 172] on div "Graphing Inequalities Esc" at bounding box center [558, 156] width 490 height 50
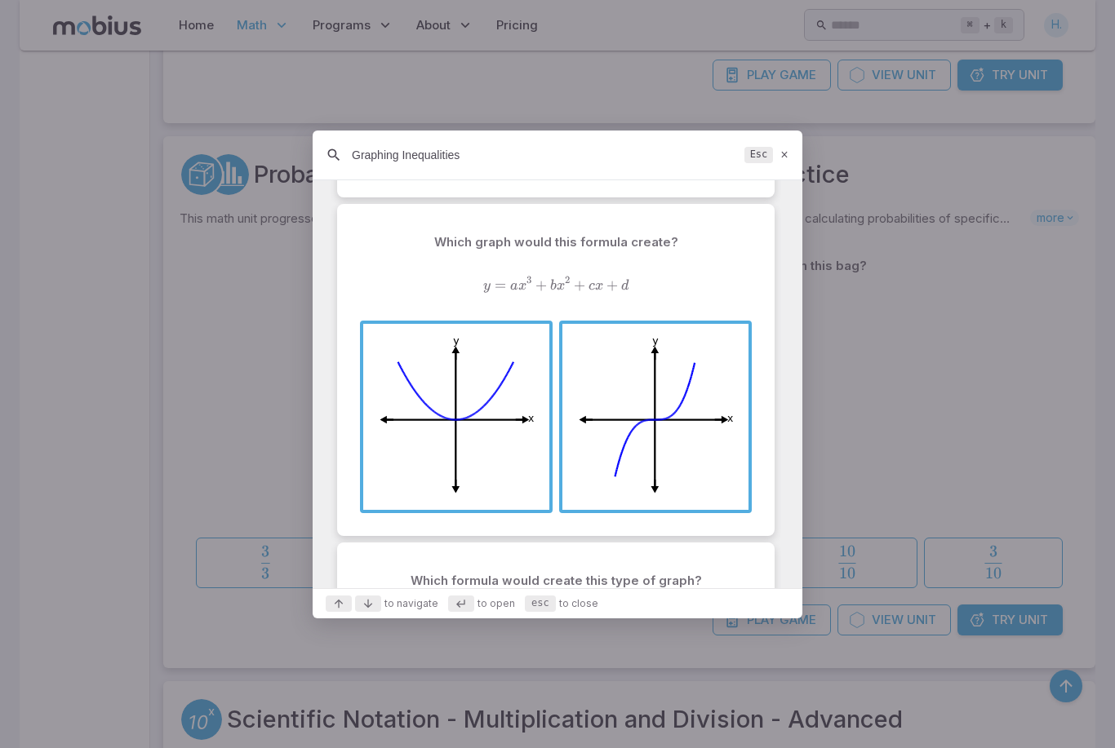
click at [793, 171] on div "Graphing Inequalities Esc" at bounding box center [558, 156] width 490 height 50
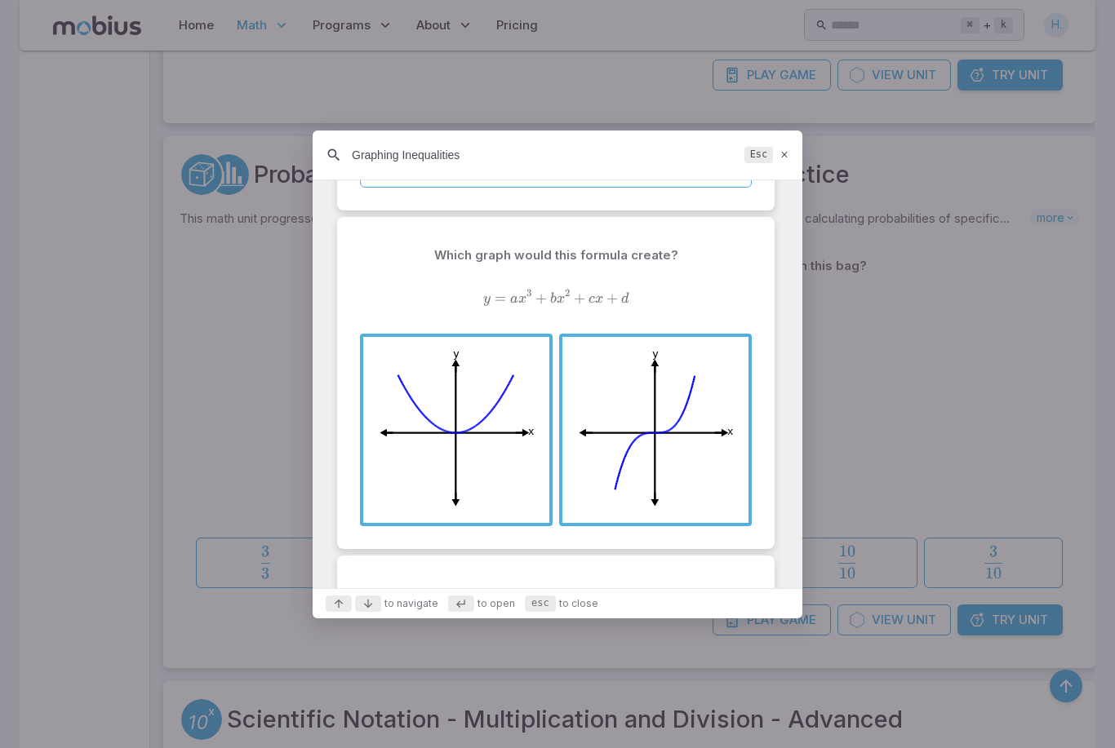
click at [774, 180] on div "Graphing Inequalities Esc" at bounding box center [558, 156] width 490 height 50
click at [773, 180] on div "Graphing Inequalities Esc" at bounding box center [558, 156] width 490 height 50
click at [788, 161] on icon at bounding box center [784, 155] width 11 height 12
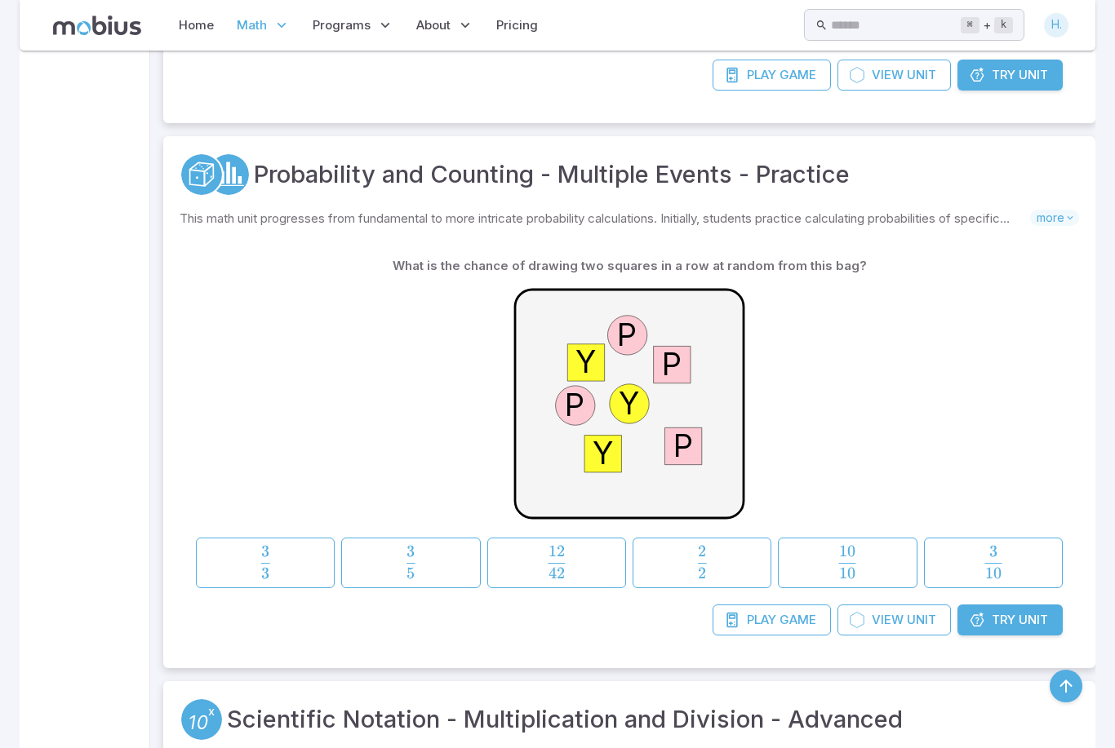
click at [902, 27] on input "text" at bounding box center [895, 25] width 129 height 32
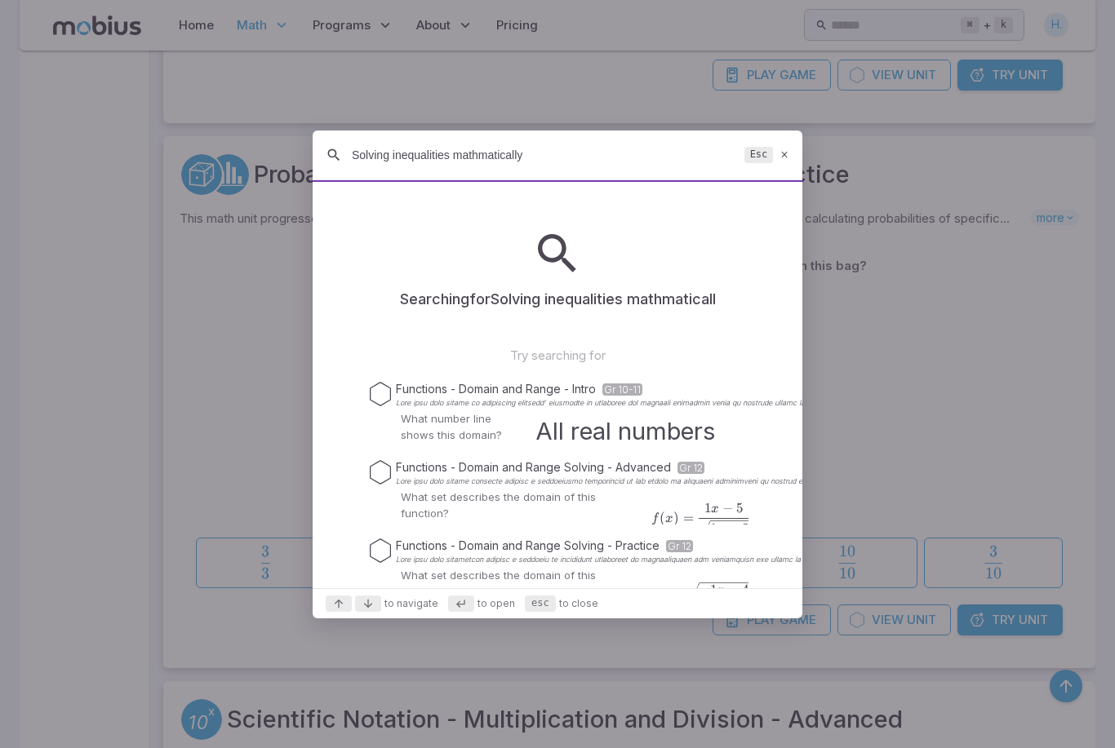
type input "Solving inequalities mathmatically"
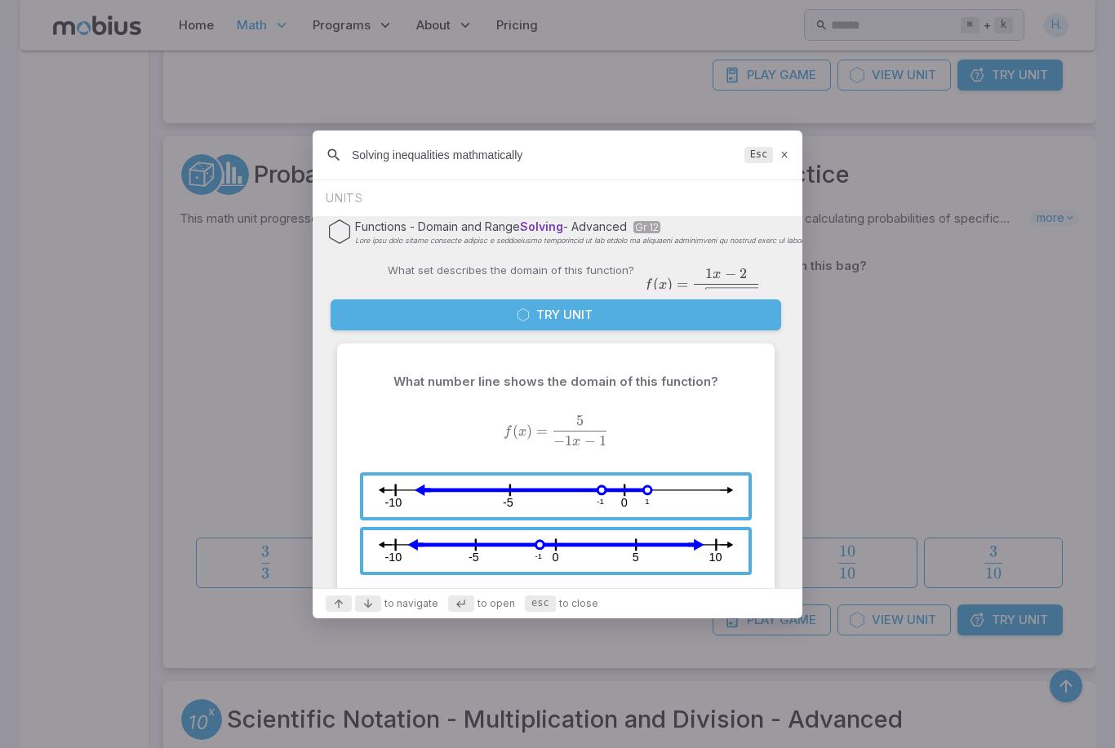
scroll to position [0, 0]
click at [604, 330] on button "Try Unit" at bounding box center [555, 314] width 450 height 31
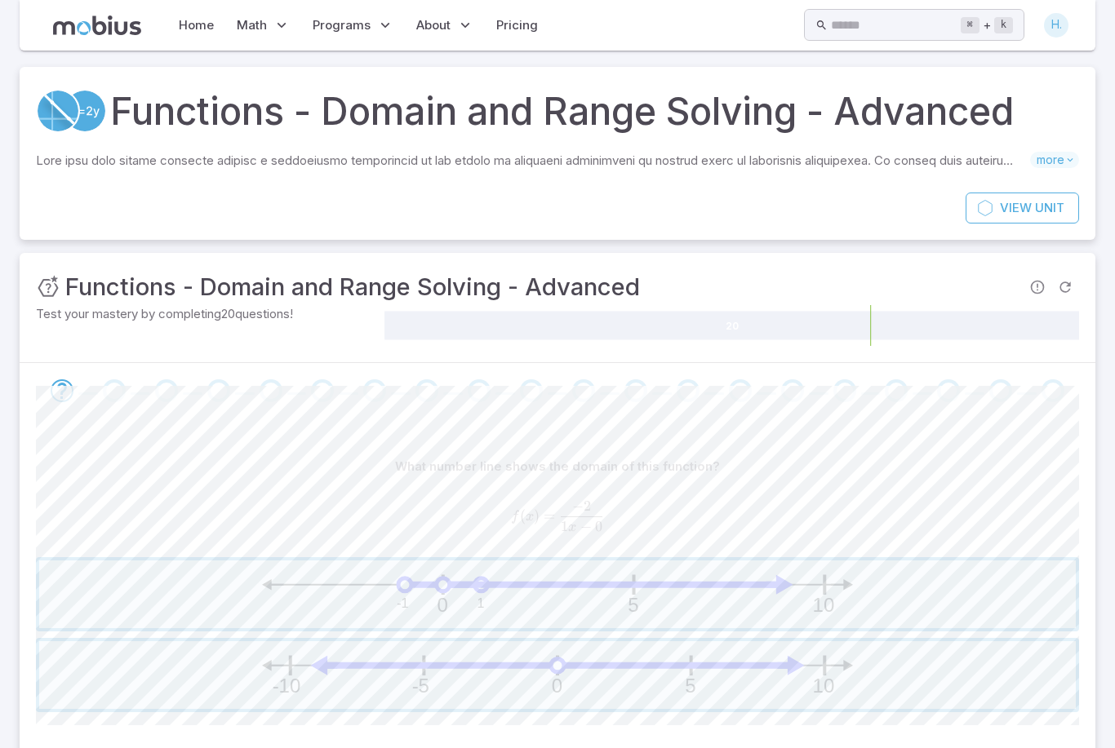
scroll to position [50, 0]
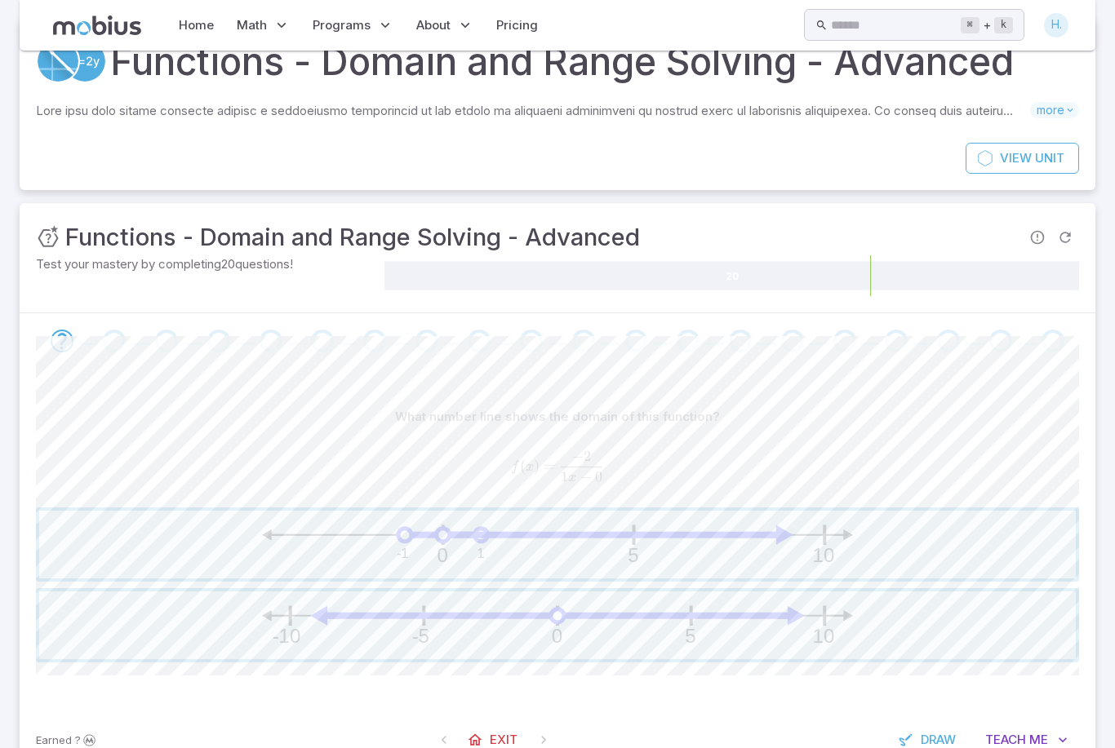
click at [459, 535] on span "button" at bounding box center [557, 545] width 1036 height 68
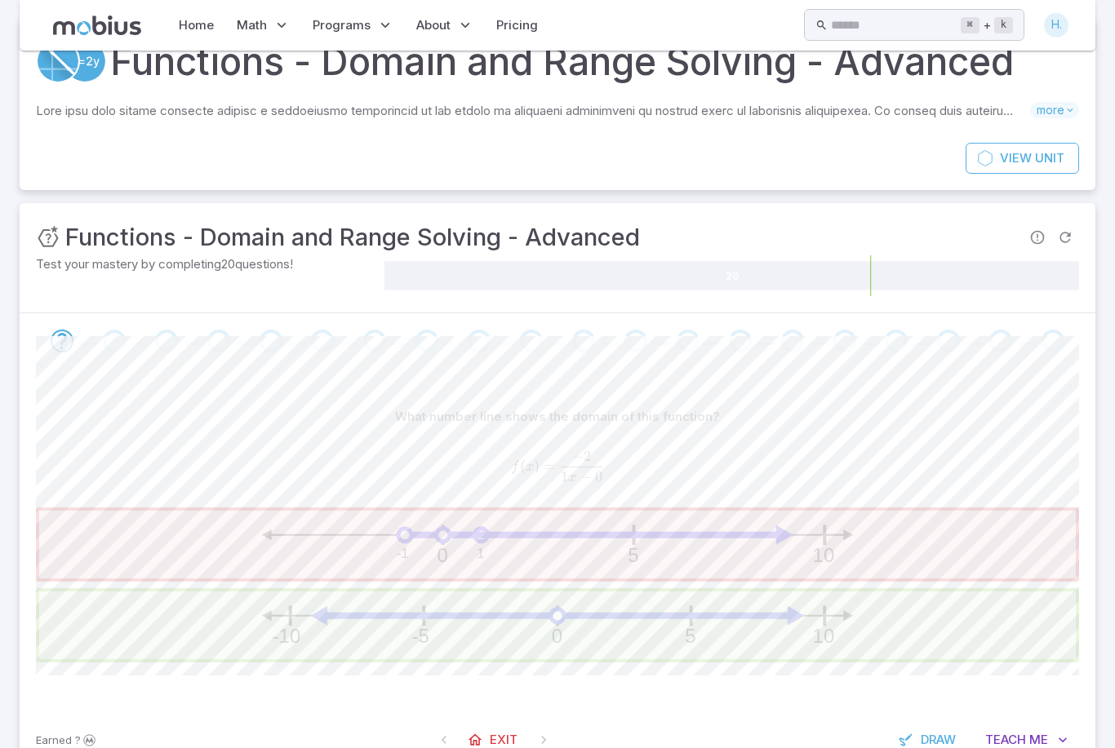
click at [455, 625] on span "button" at bounding box center [557, 626] width 1036 height 68
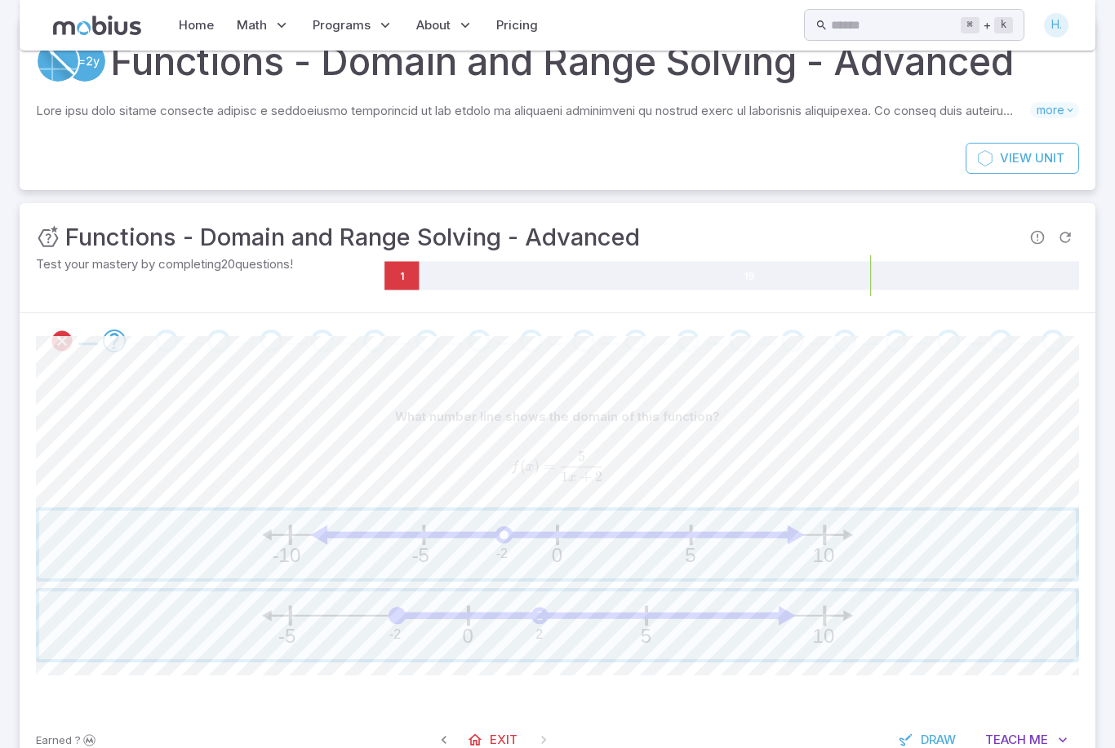
click at [1022, 743] on span "Teach" at bounding box center [1005, 740] width 41 height 18
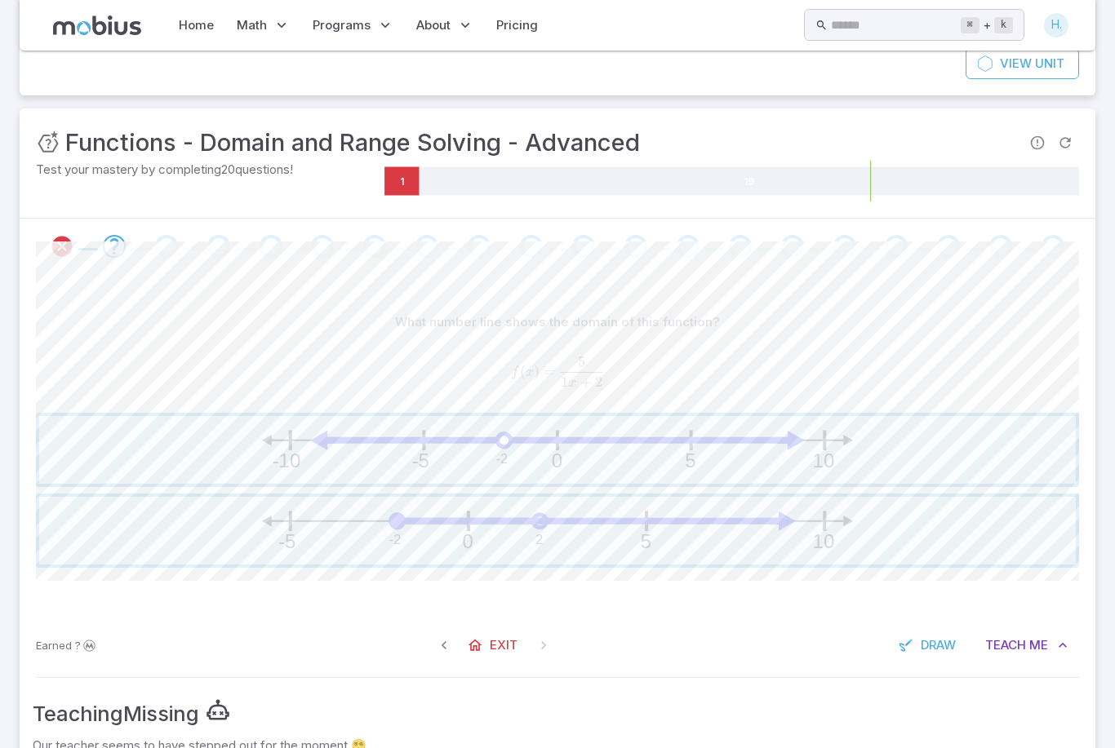
scroll to position [223, 0]
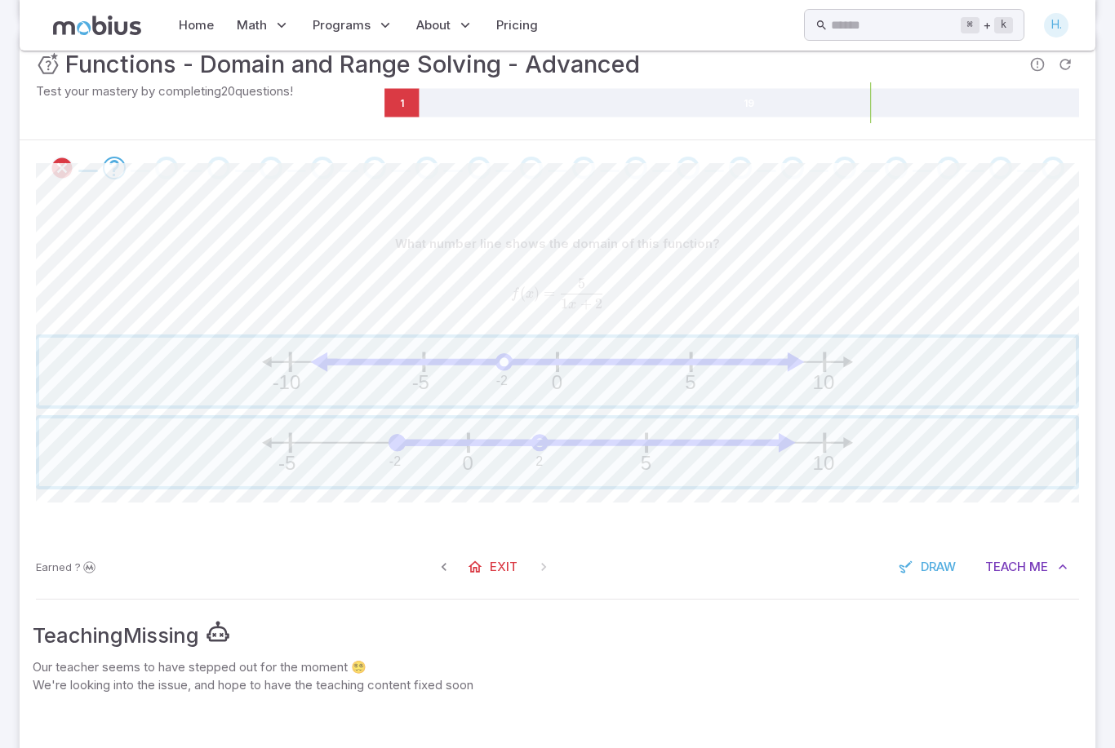
click at [1039, 564] on span "Me" at bounding box center [1038, 567] width 19 height 18
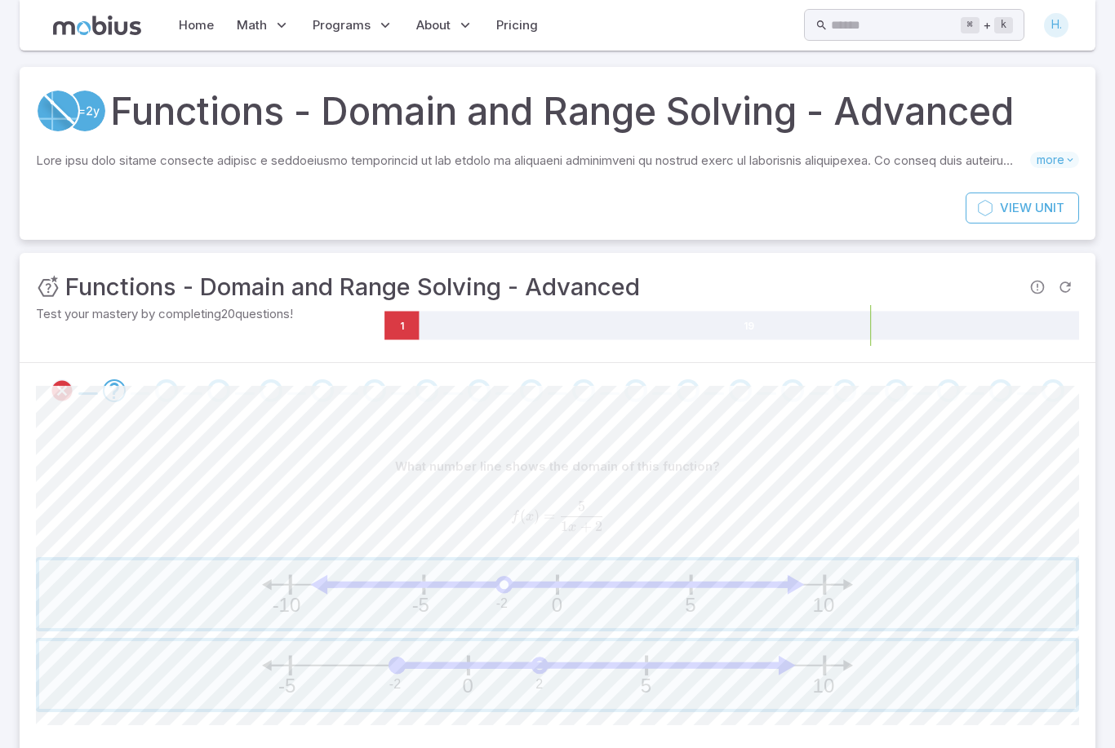
scroll to position [0, 0]
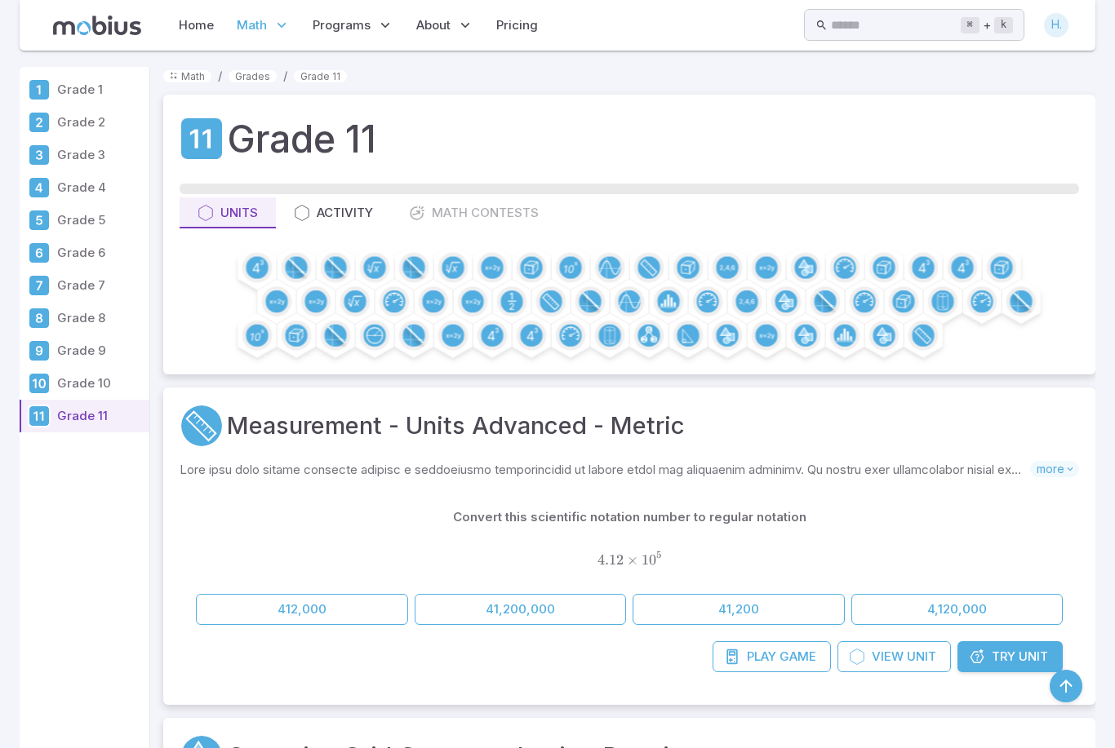
scroll to position [7406, 0]
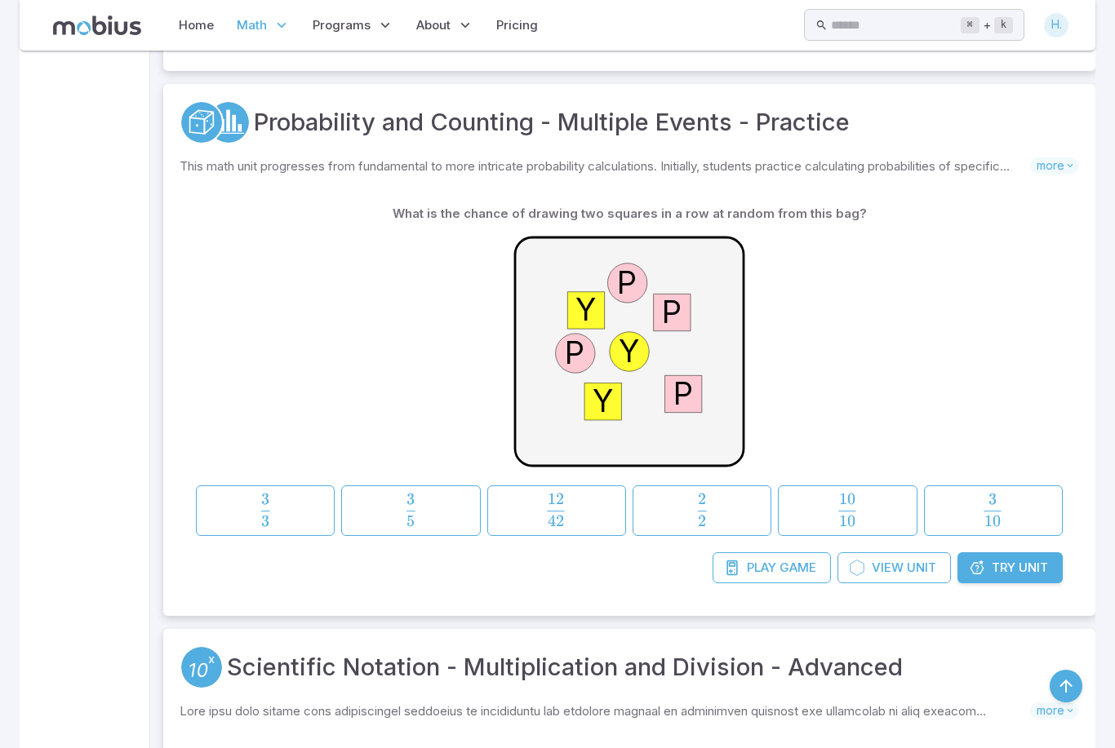
click at [911, 24] on input "text" at bounding box center [895, 25] width 129 height 32
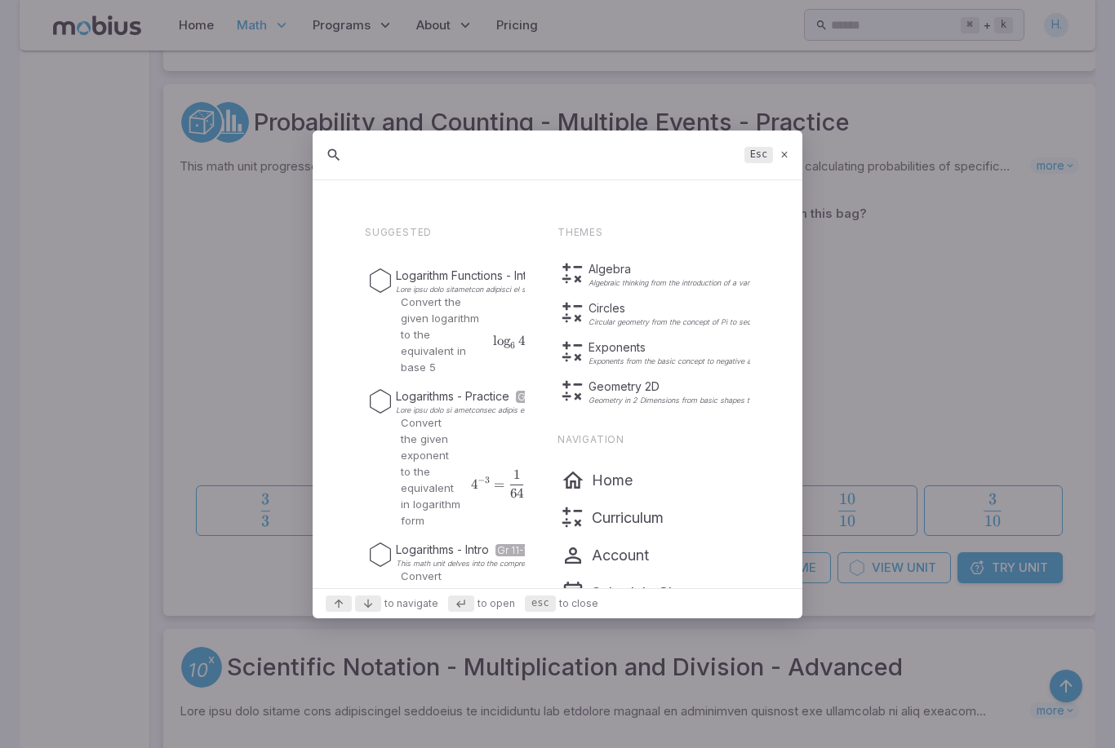
type input ";"
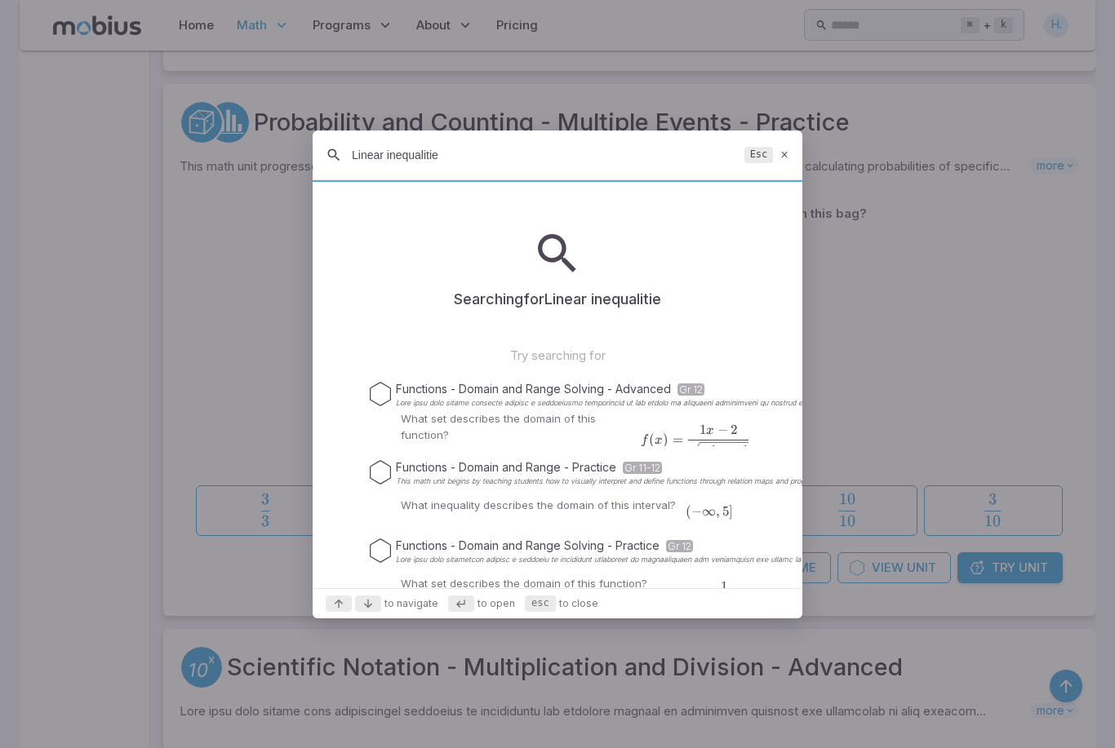
type input "Linear inequalities"
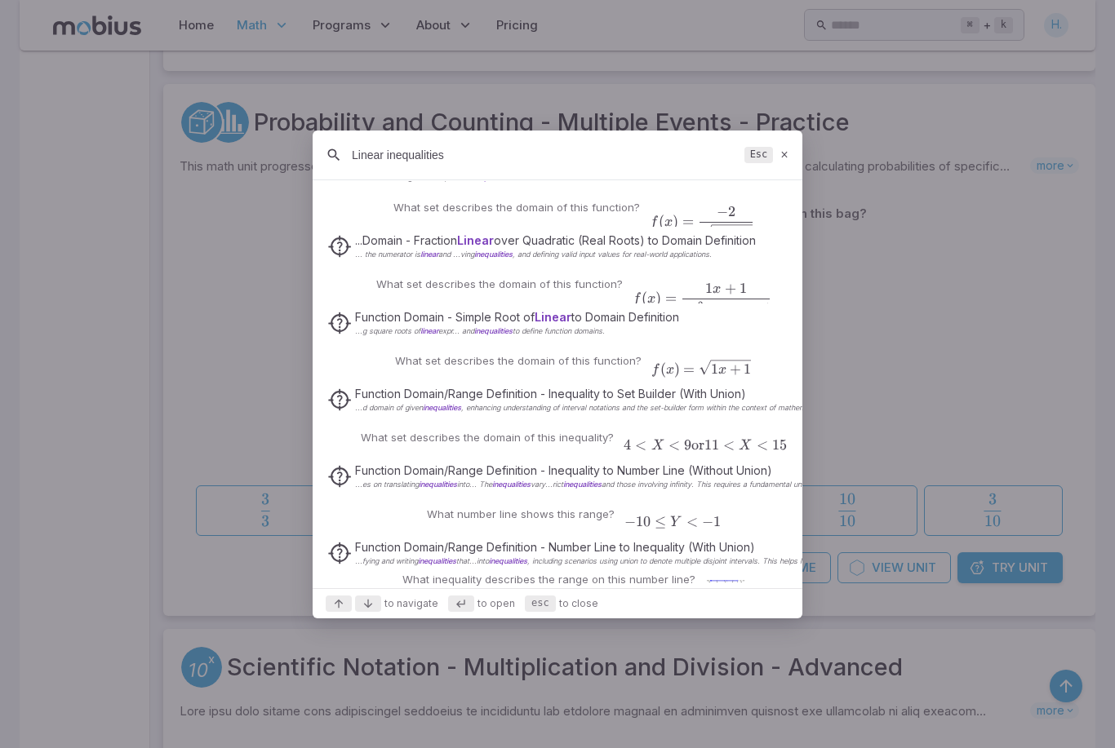
scroll to position [635, 0]
click at [903, 227] on div at bounding box center [557, 374] width 1115 height 748
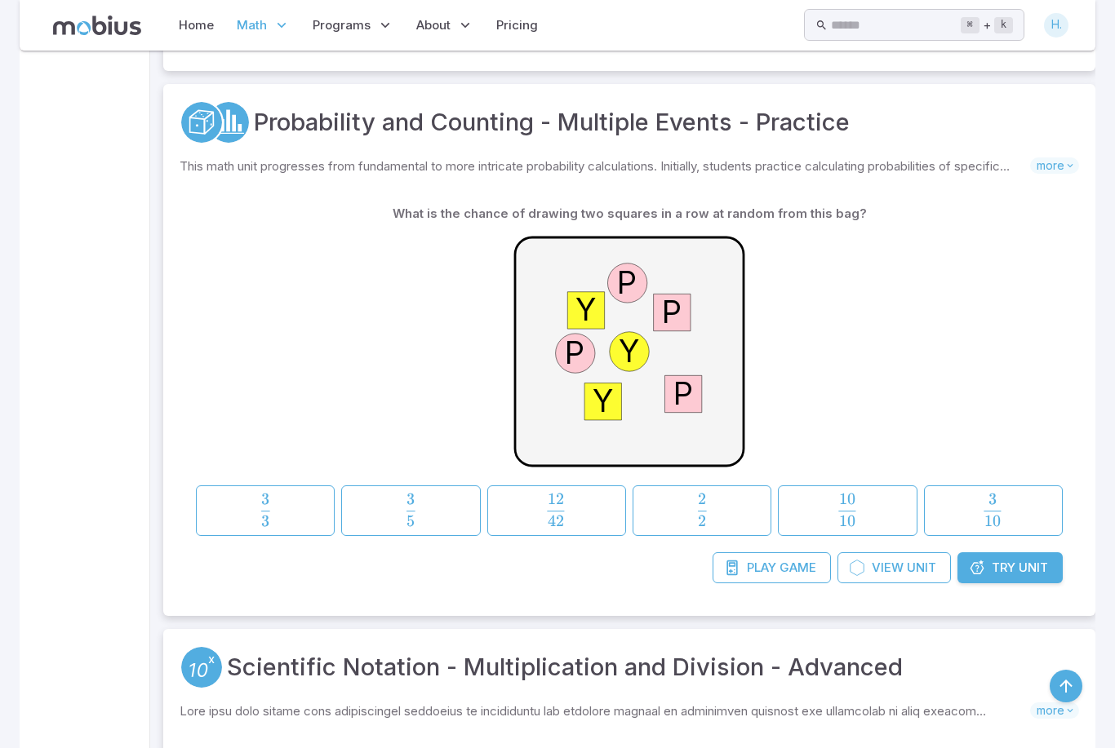
click at [799, 151] on div "Probability and Counting - Multiple Events - Practice This math unit progresses…" at bounding box center [629, 350] width 932 height 532
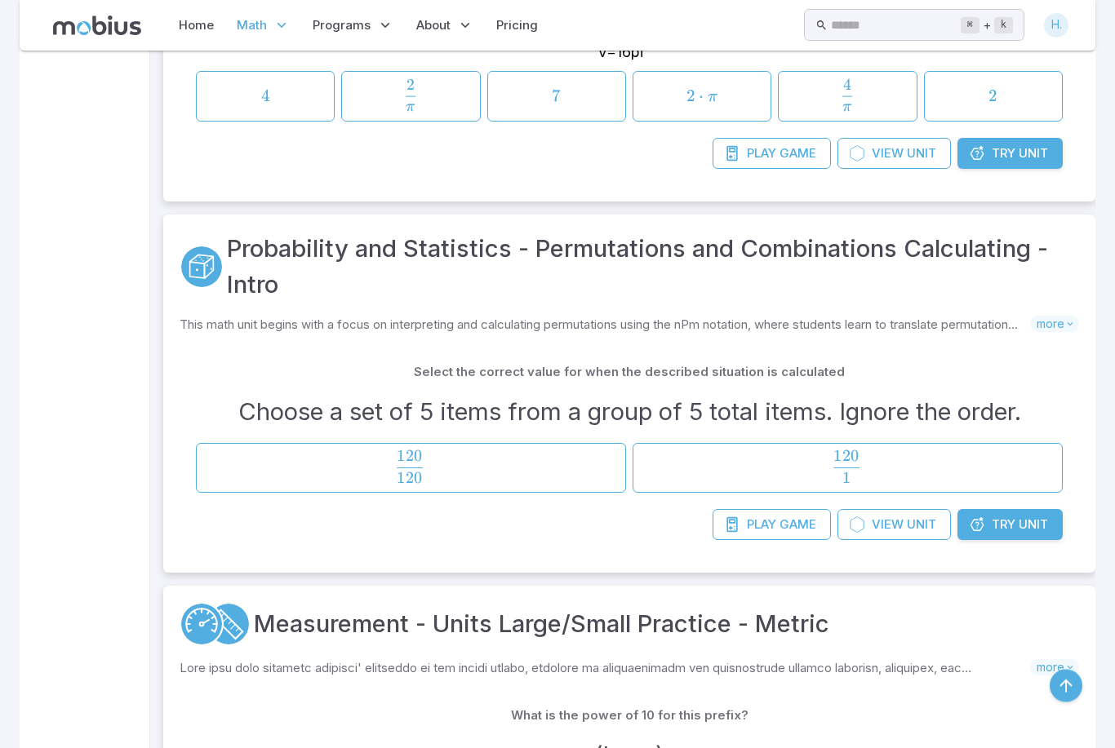
scroll to position [9965, 0]
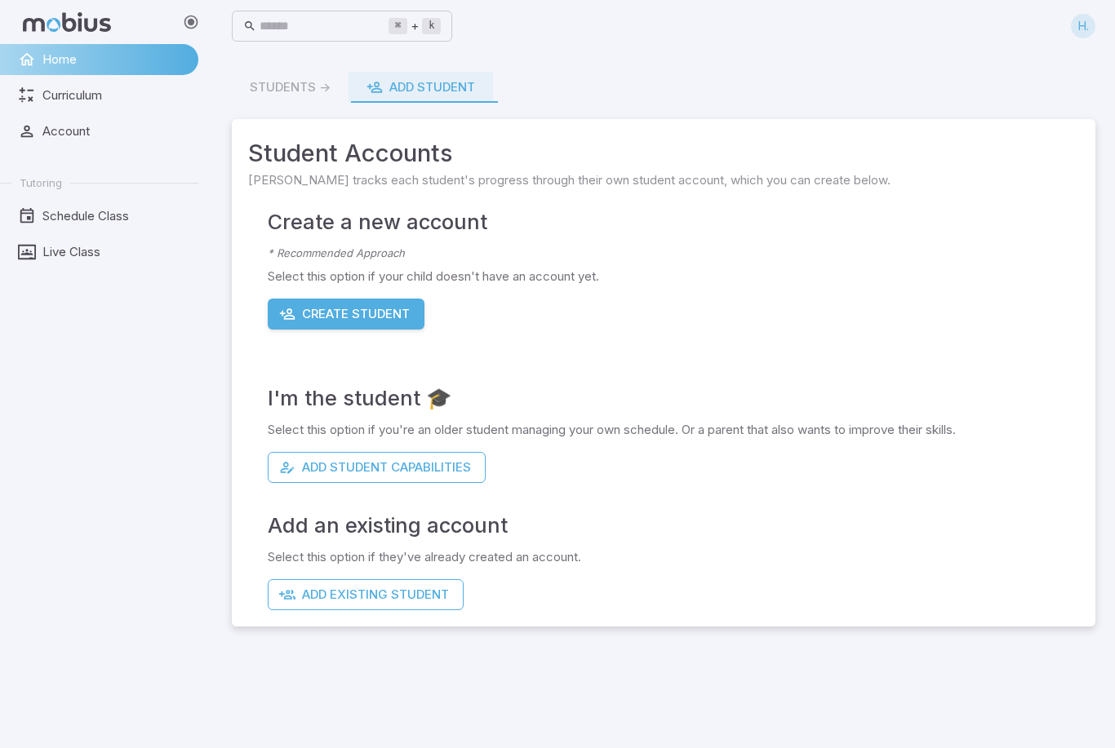
click at [60, 103] on span "Curriculum" at bounding box center [114, 96] width 144 height 18
